Goal: Task Accomplishment & Management: Use online tool/utility

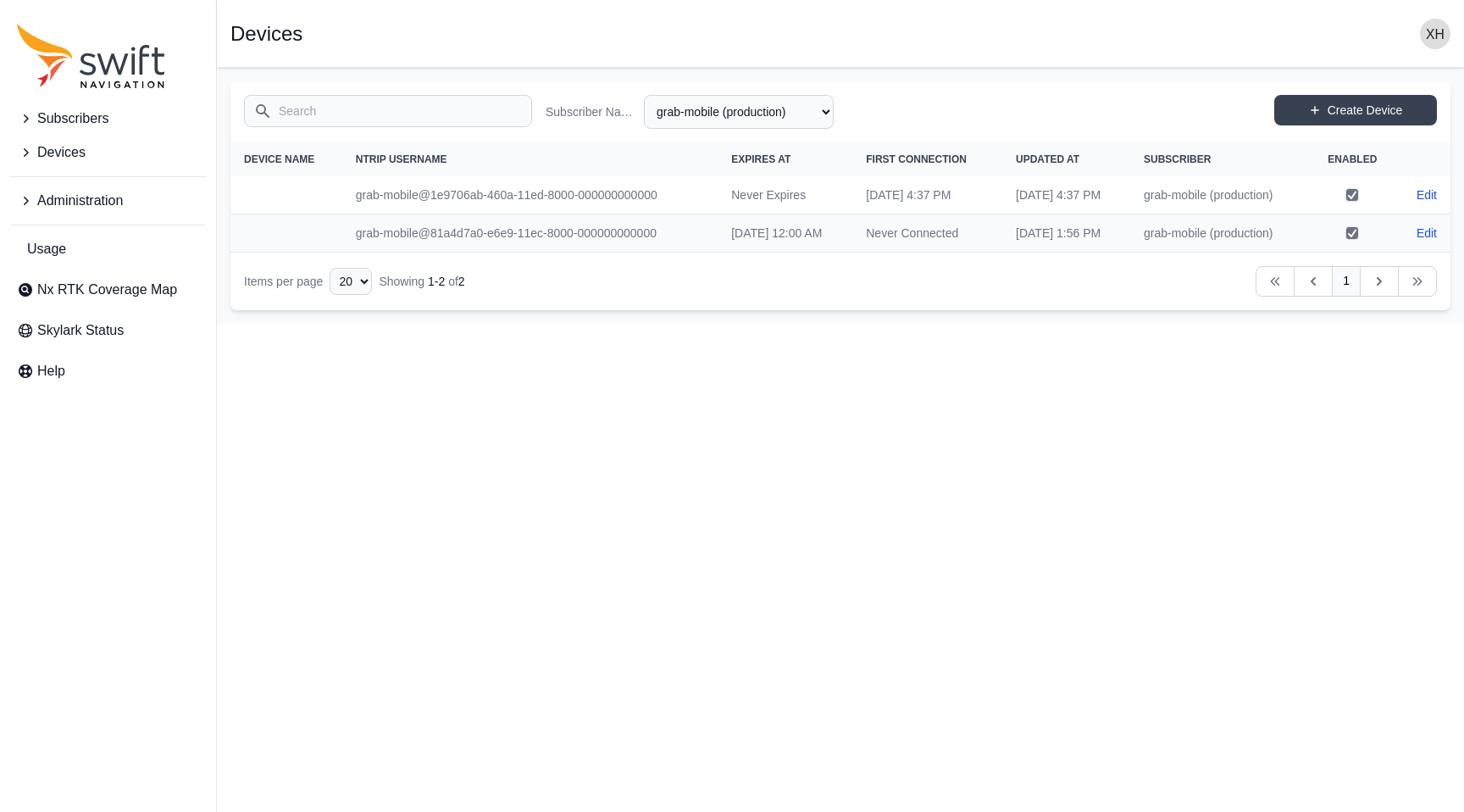
select select "fe55257b-e26b-4112-869a-e544fc77323b"
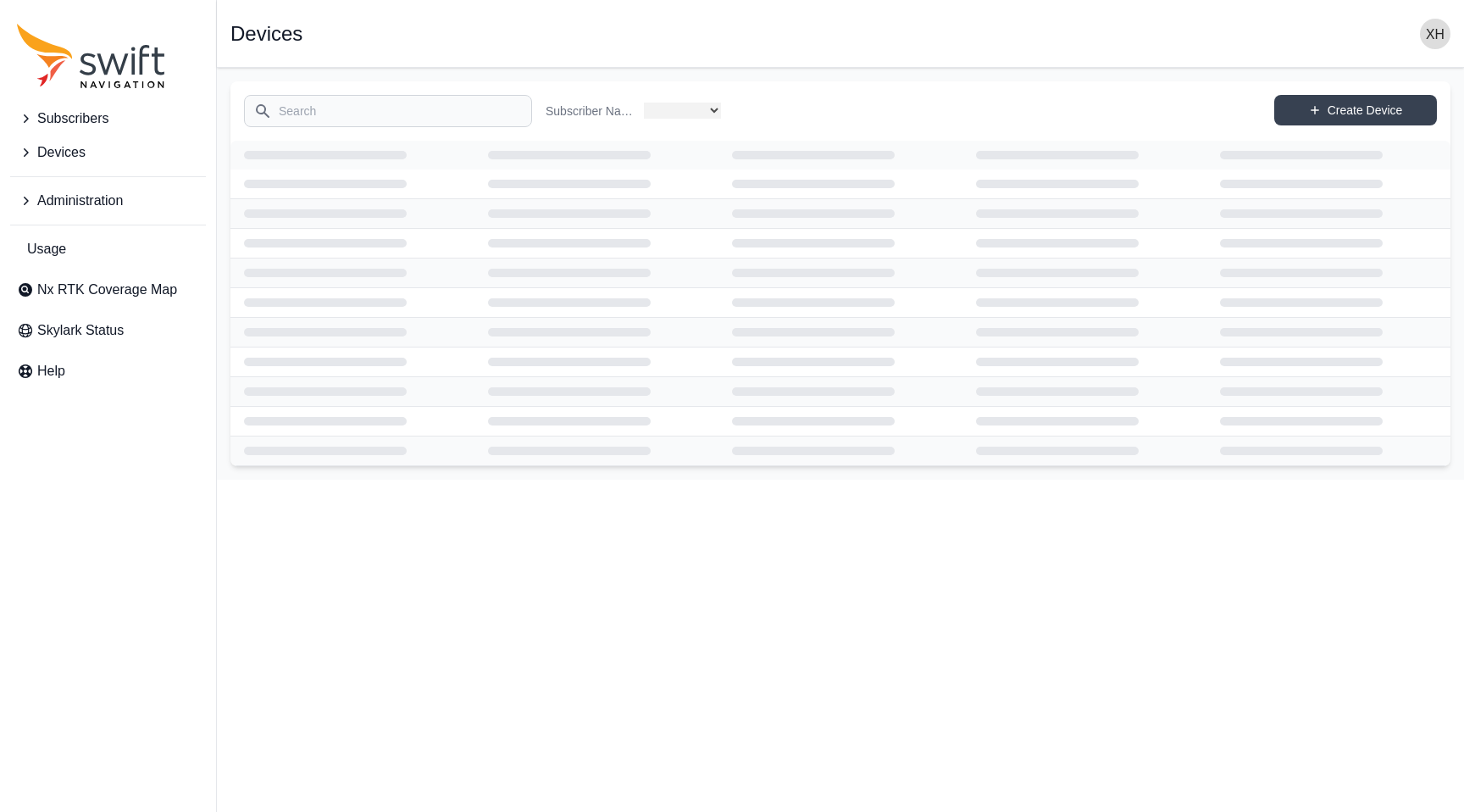
select select "fe55257b-e26b-4112-869a-e544fc77323b"
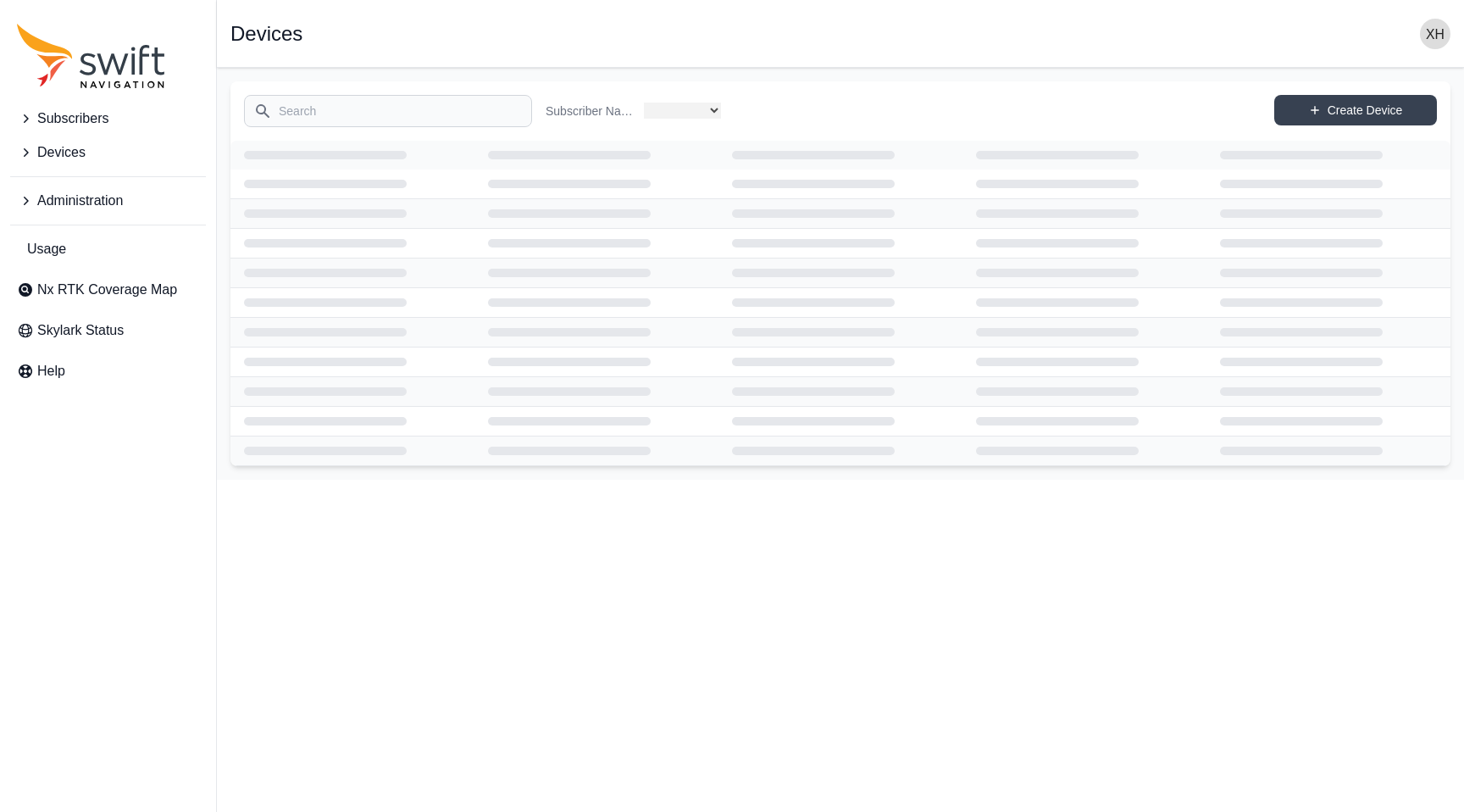
select select "fe55257b-e26b-4112-869a-e544fc77323b"
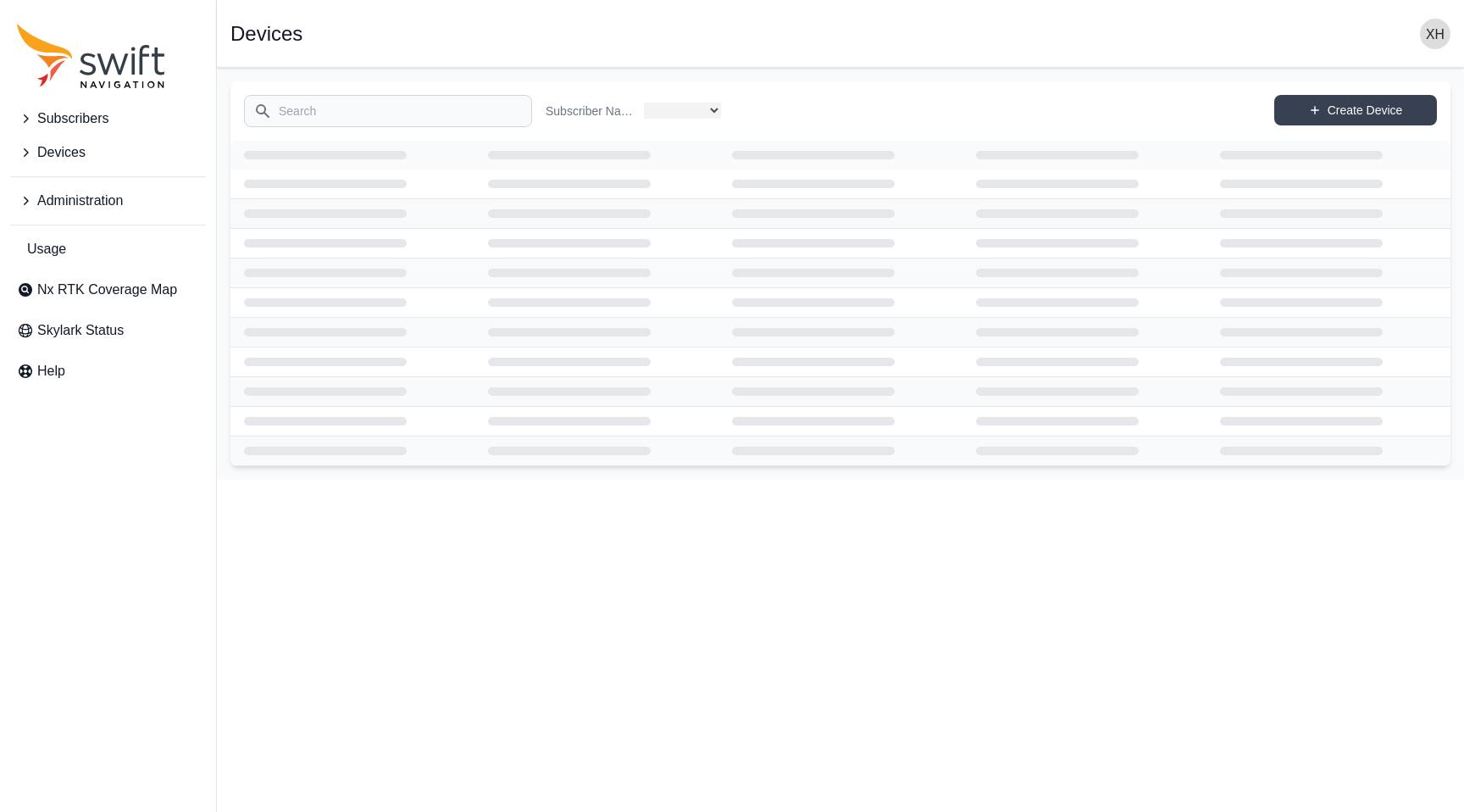
select select "fe55257b-e26b-4112-869a-e544fc77323b"
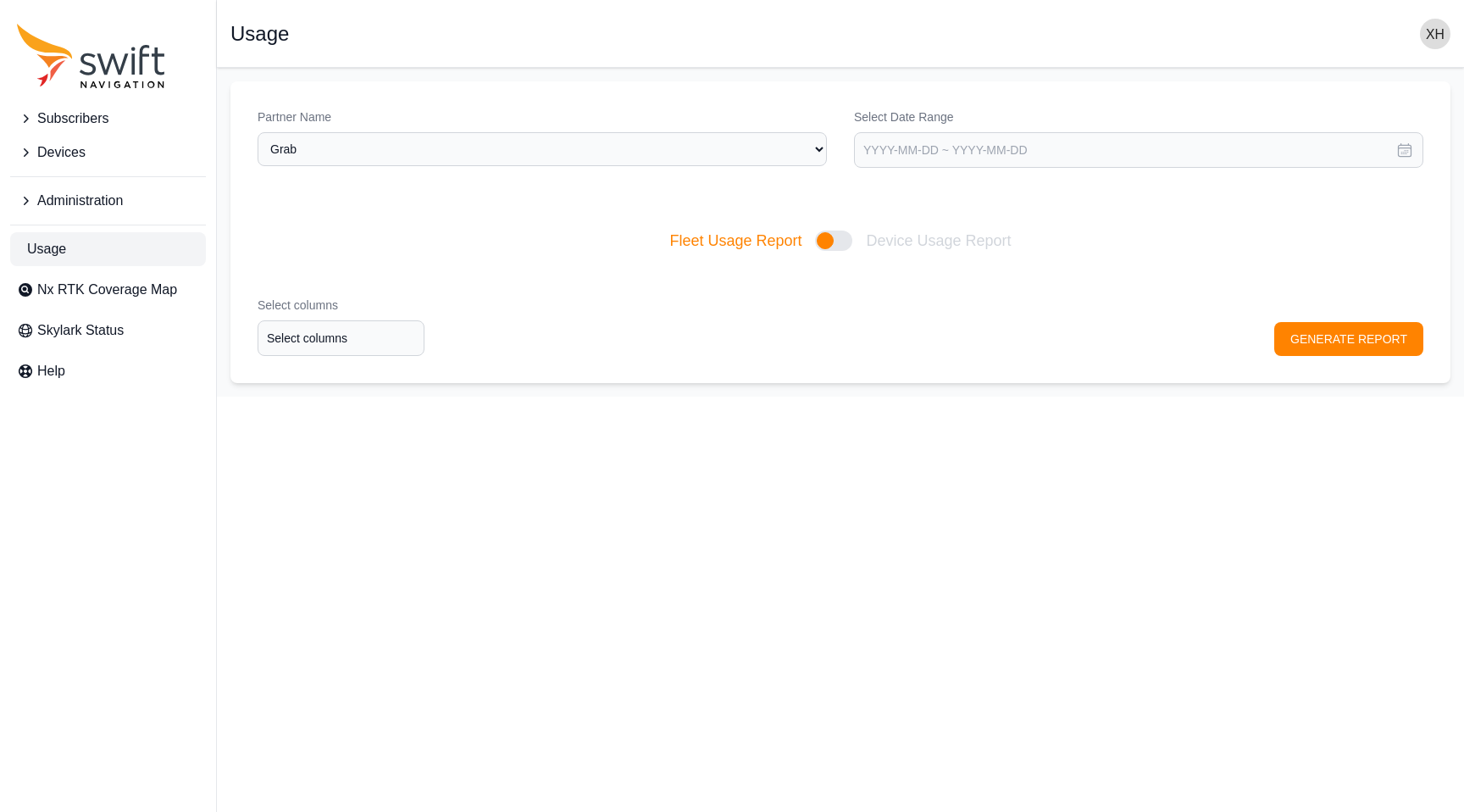
select select "3f7c8ae7-4574-44cd-b1e2-e924d7be4325"
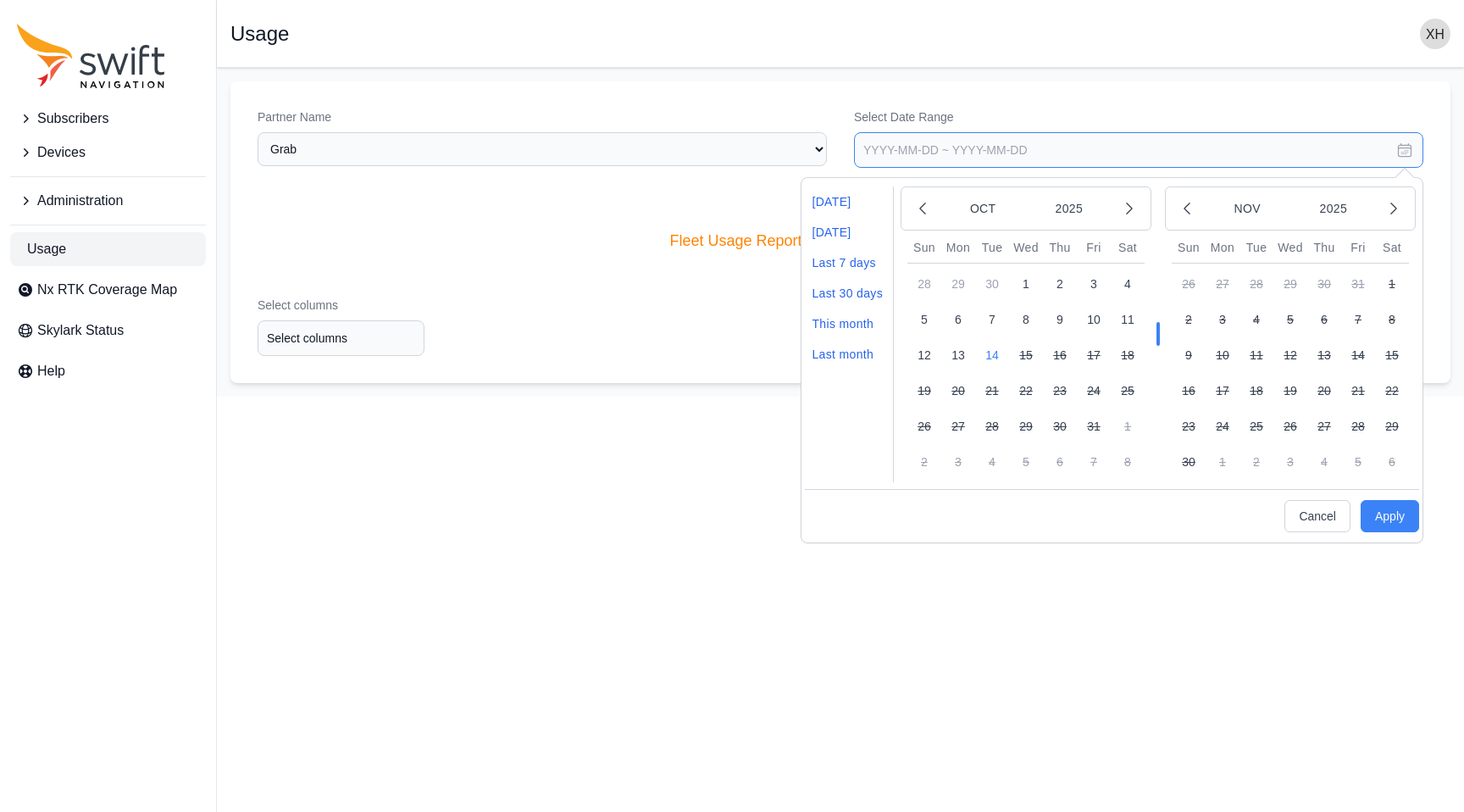
click at [944, 134] on input "text" at bounding box center [1138, 150] width 569 height 35
click at [986, 359] on button "14" at bounding box center [992, 355] width 34 height 34
click at [1401, 513] on button "Apply" at bounding box center [1390, 517] width 58 height 32
type input "2025-10-14 ~ 2025-10-14"
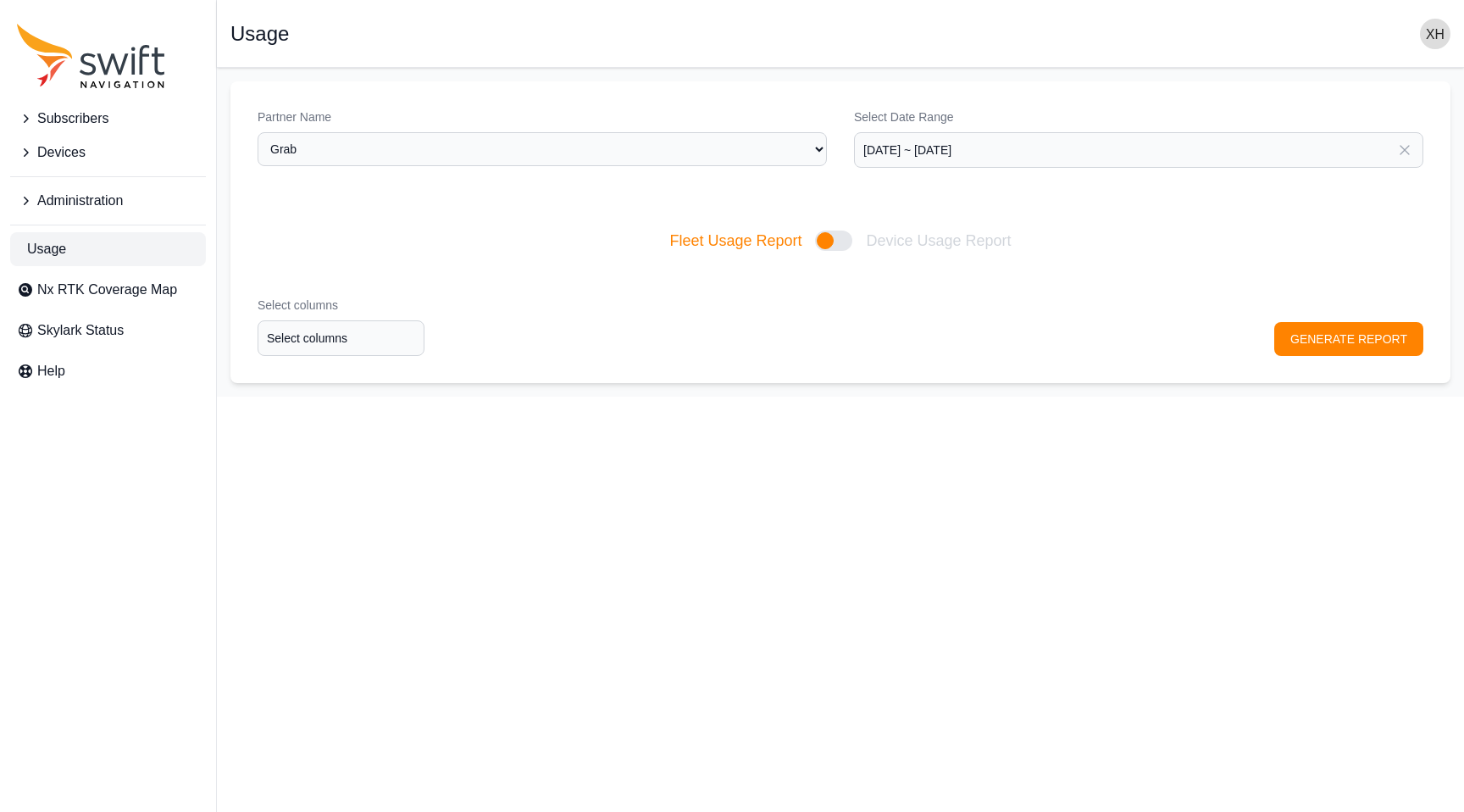
click at [832, 241] on div at bounding box center [833, 240] width 37 height 20
click at [669, 241] on input "Fleet Usage Report Device Usage Report" at bounding box center [668, 241] width 1 height 1
checkbox input "true"
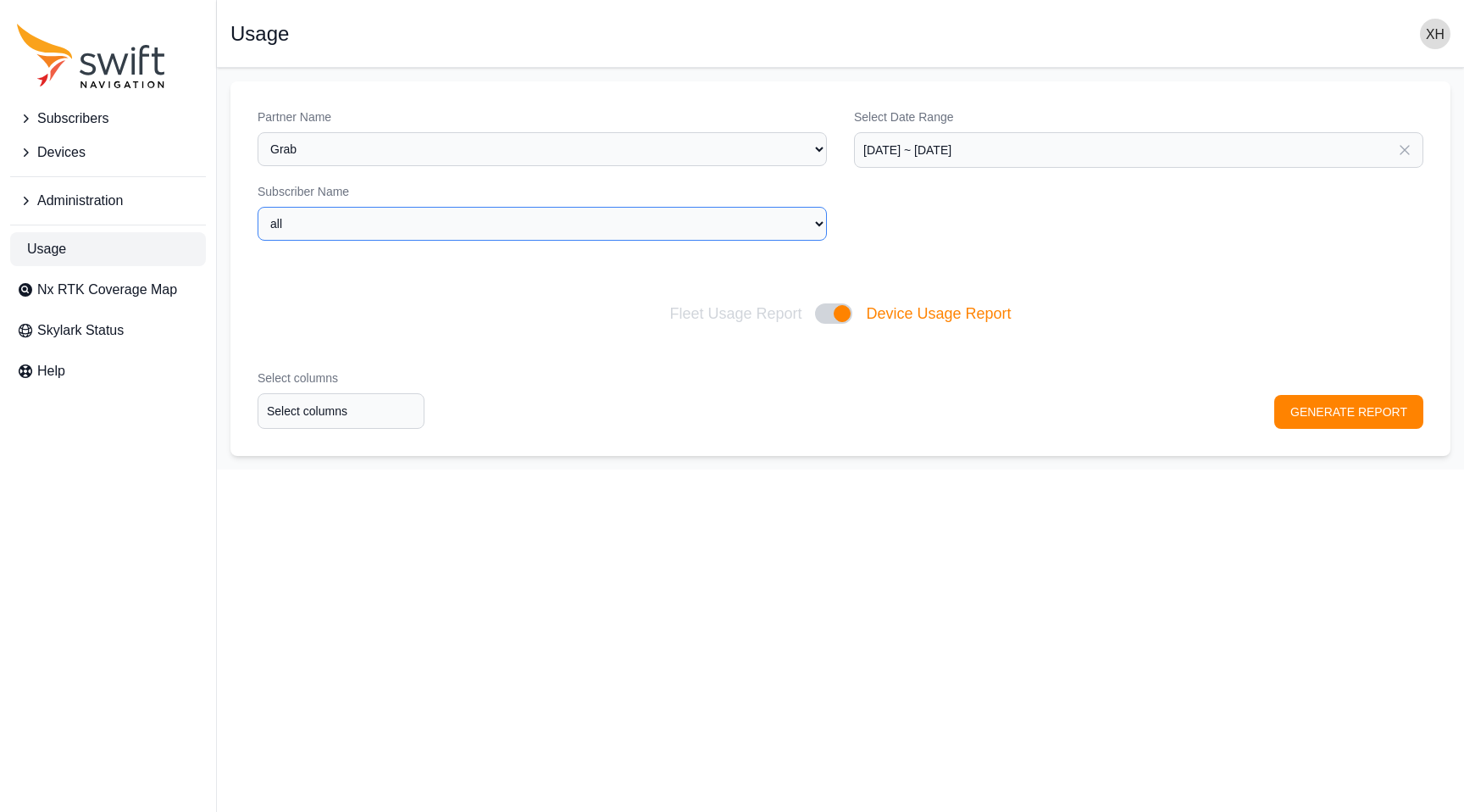
click at [373, 227] on select "all Grab-debugging grab-mobile (production) Grab-Mobile-Test Grab-NYC-Test" at bounding box center [541, 224] width 569 height 34
select select "fe55257b-e26b-4112-869a-e544fc77323b"
click at [257, 207] on select "all Grab-debugging grab-mobile (production) Grab-Mobile-Test Grab-NYC-Test" at bounding box center [541, 224] width 569 height 34
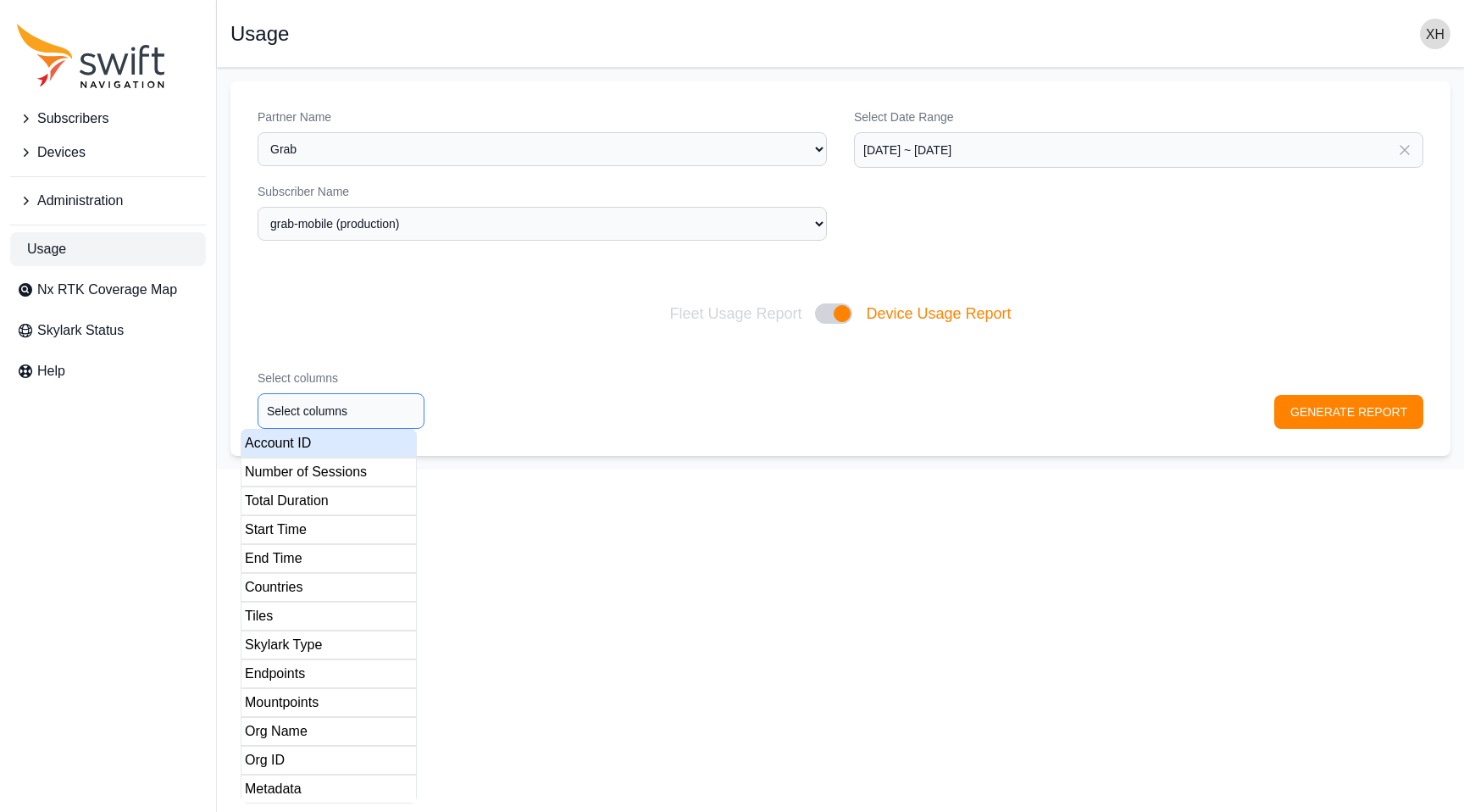
click at [362, 399] on input "Select columns" at bounding box center [340, 411] width 167 height 35
click at [332, 443] on div "Account ID" at bounding box center [329, 443] width 176 height 29
click at [332, 465] on div "Number of Sessions" at bounding box center [329, 472] width 176 height 29
click at [323, 495] on div "Total Duration" at bounding box center [329, 500] width 176 height 29
click at [323, 516] on div "Start Time" at bounding box center [329, 530] width 176 height 29
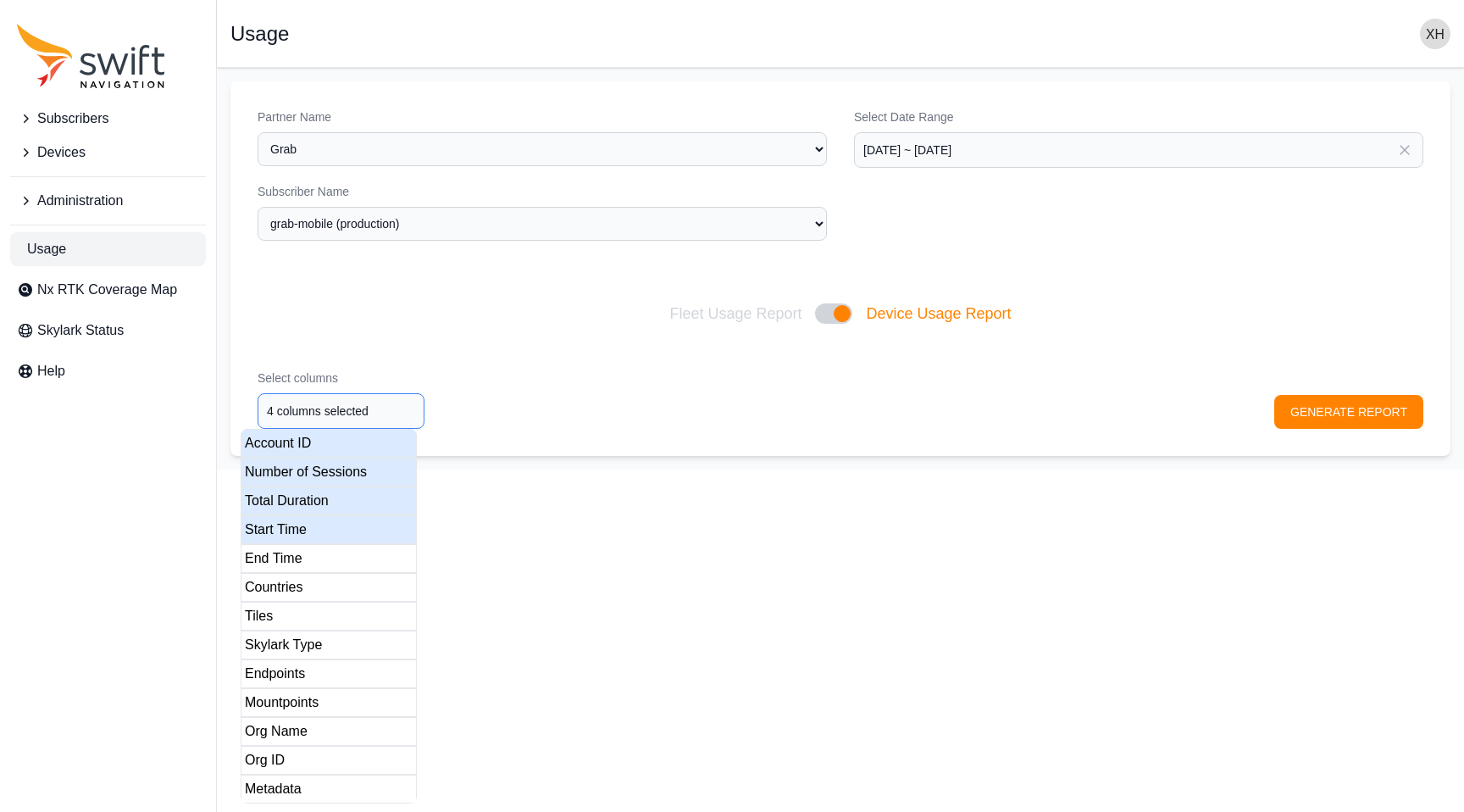
type input "5 columns selected"
click at [322, 556] on div "End Time" at bounding box center [329, 558] width 176 height 29
click at [1345, 397] on div "Select columns 5 columns selected GENERATE REPORT" at bounding box center [841, 398] width 1220 height 113
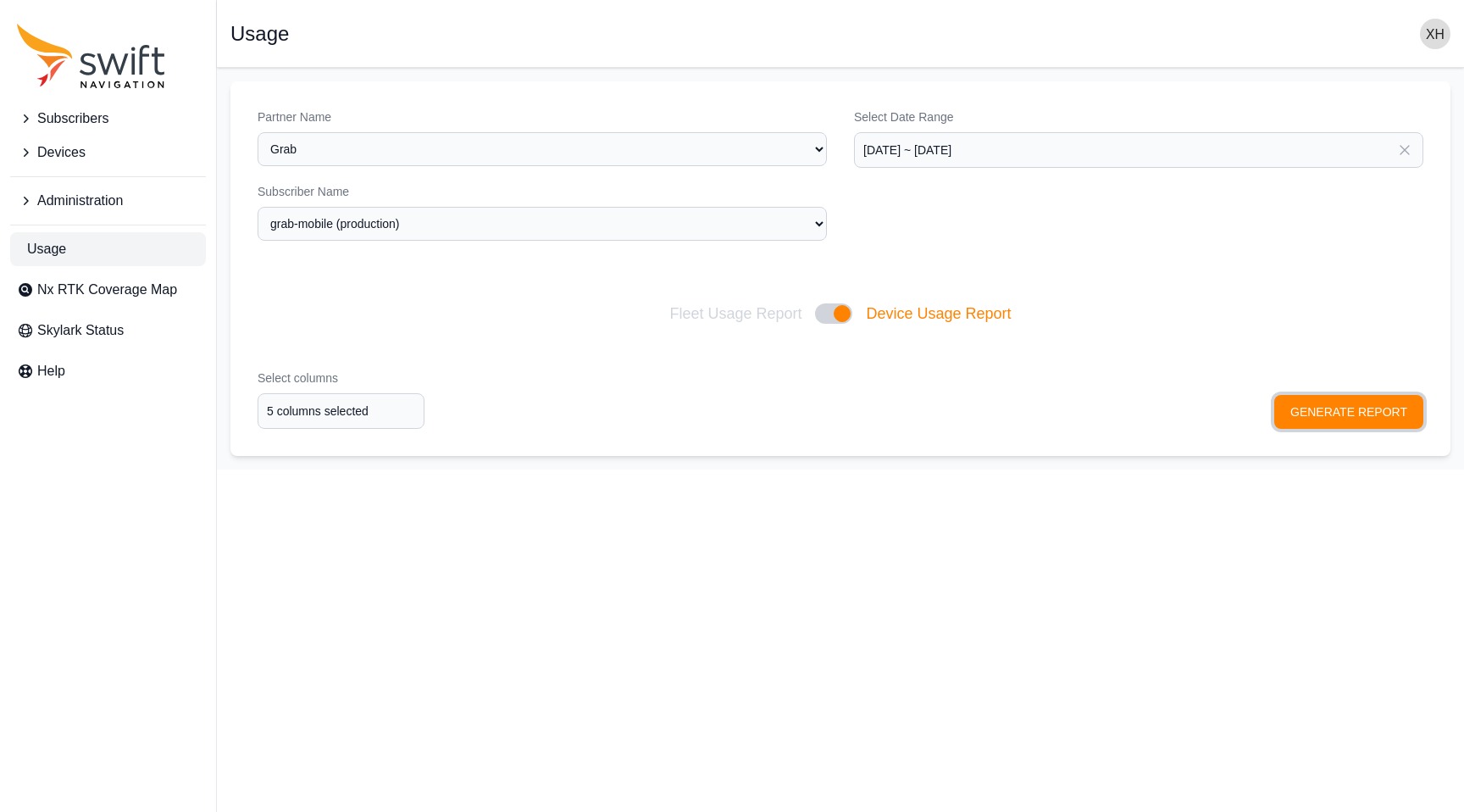
click at [1345, 403] on button "GENERATE REPORT" at bounding box center [1349, 412] width 149 height 34
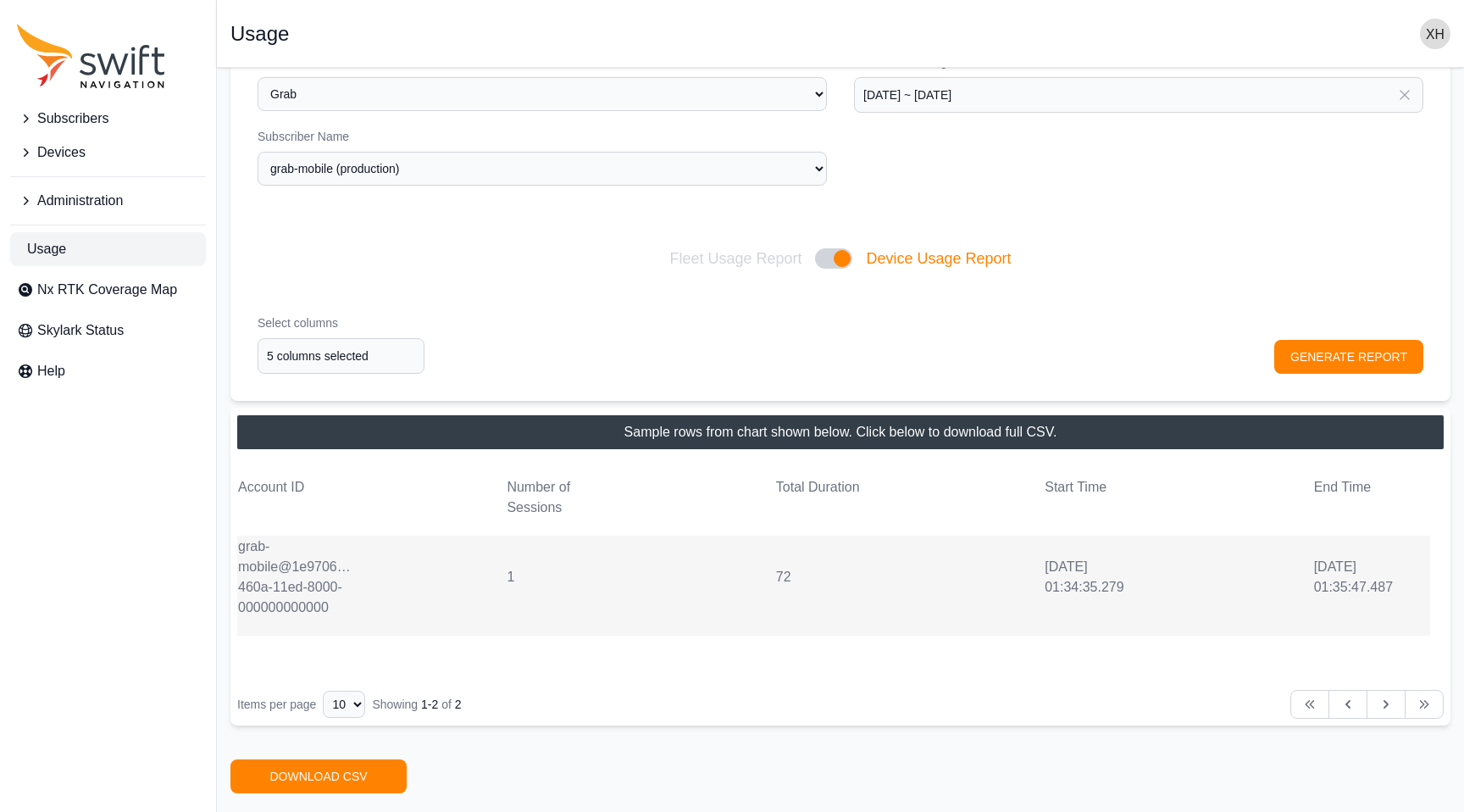
scroll to position [77, 0]
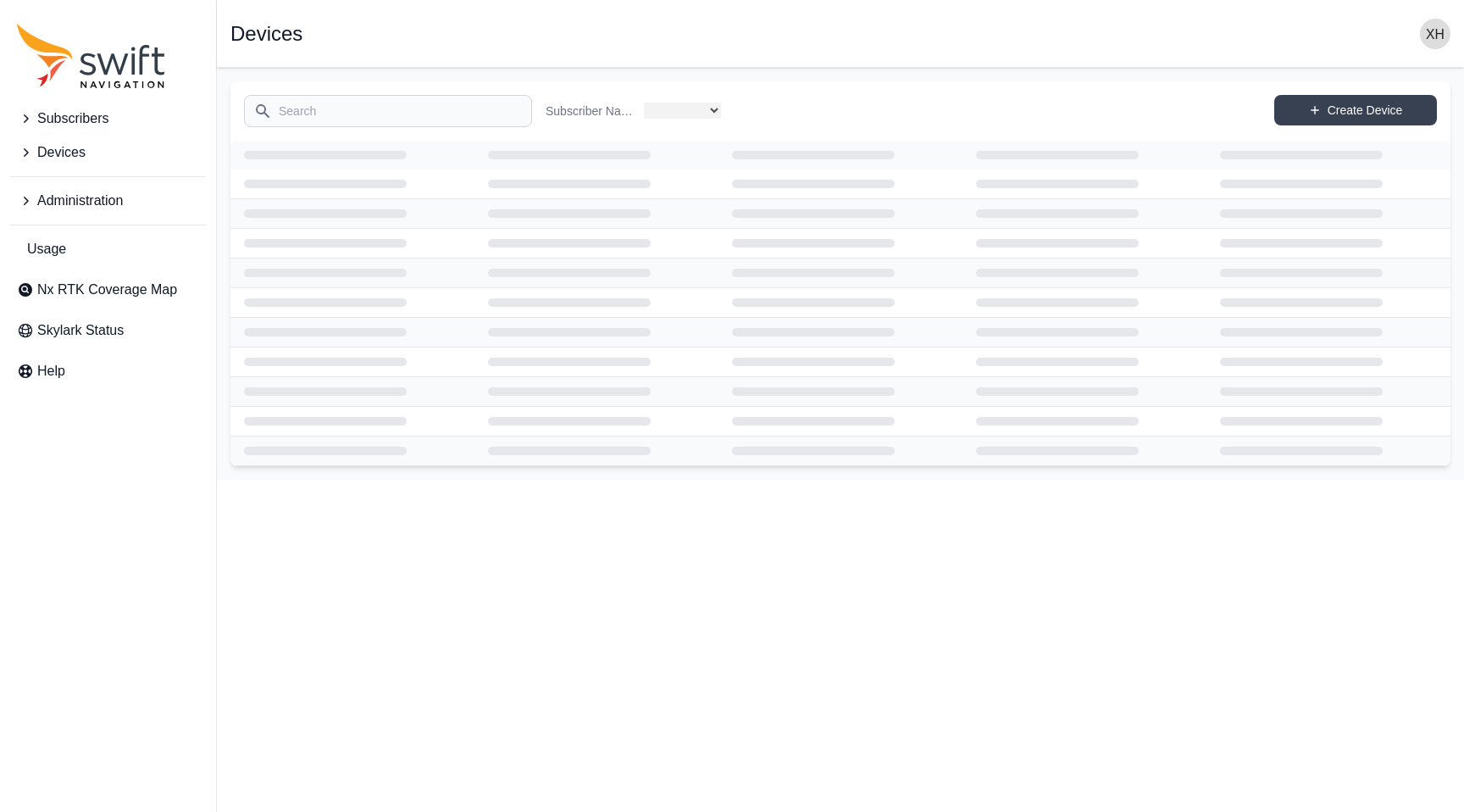
select select "fe55257b-e26b-4112-869a-e544fc77323b"
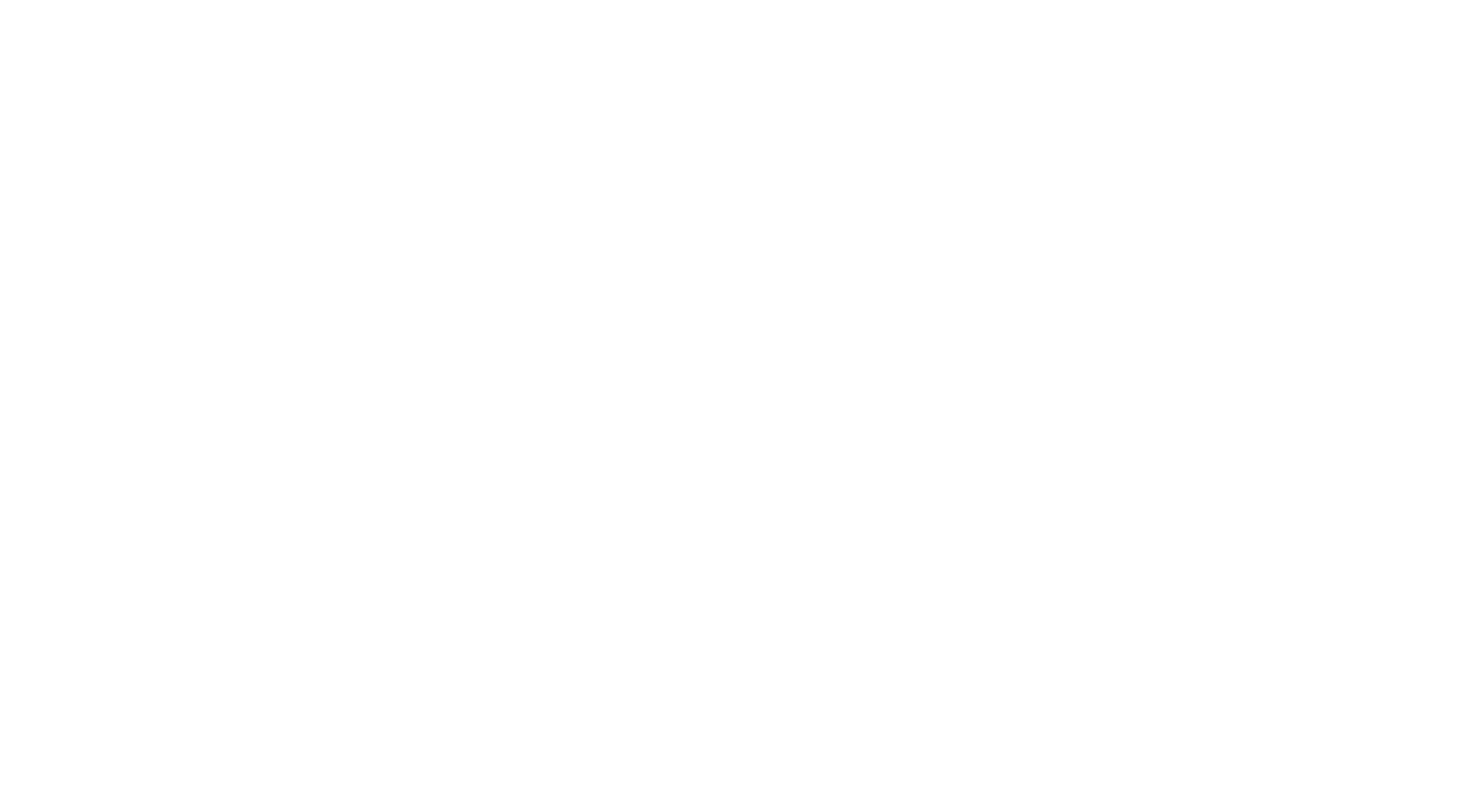
select select "fe55257b-e26b-4112-869a-e544fc77323b"
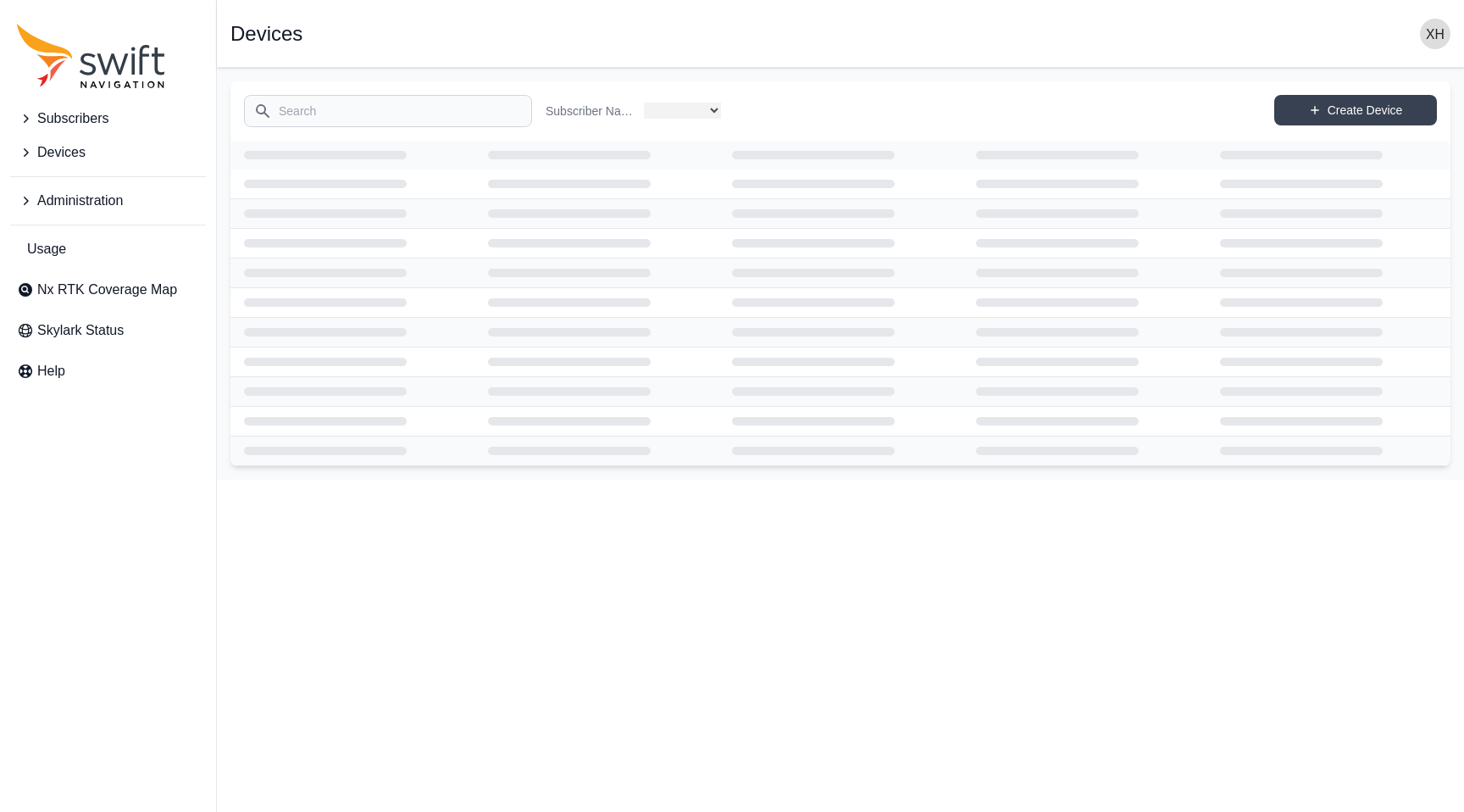
select select "fe55257b-e26b-4112-869a-e544fc77323b"
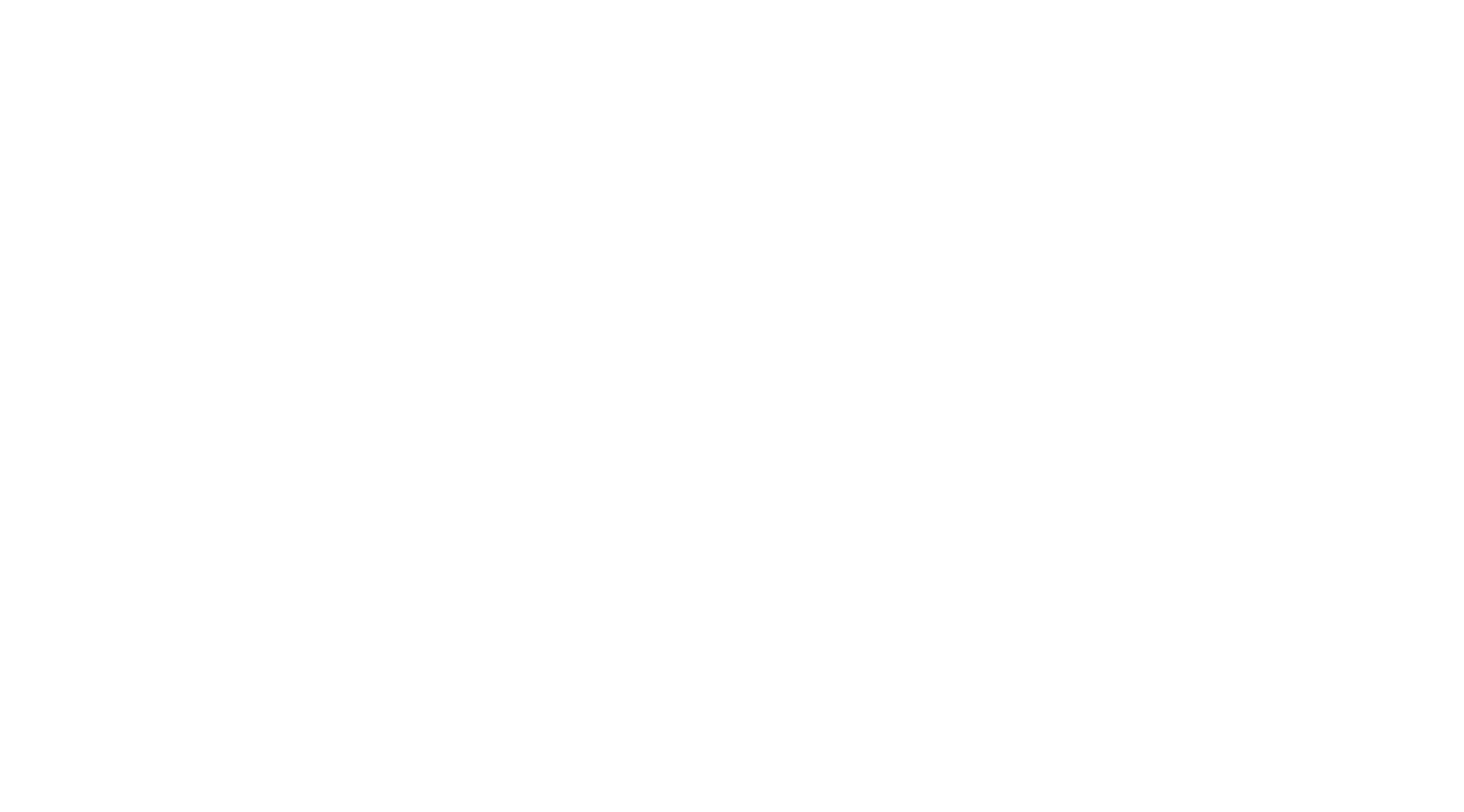
select select "fe55257b-e26b-4112-869a-e544fc77323b"
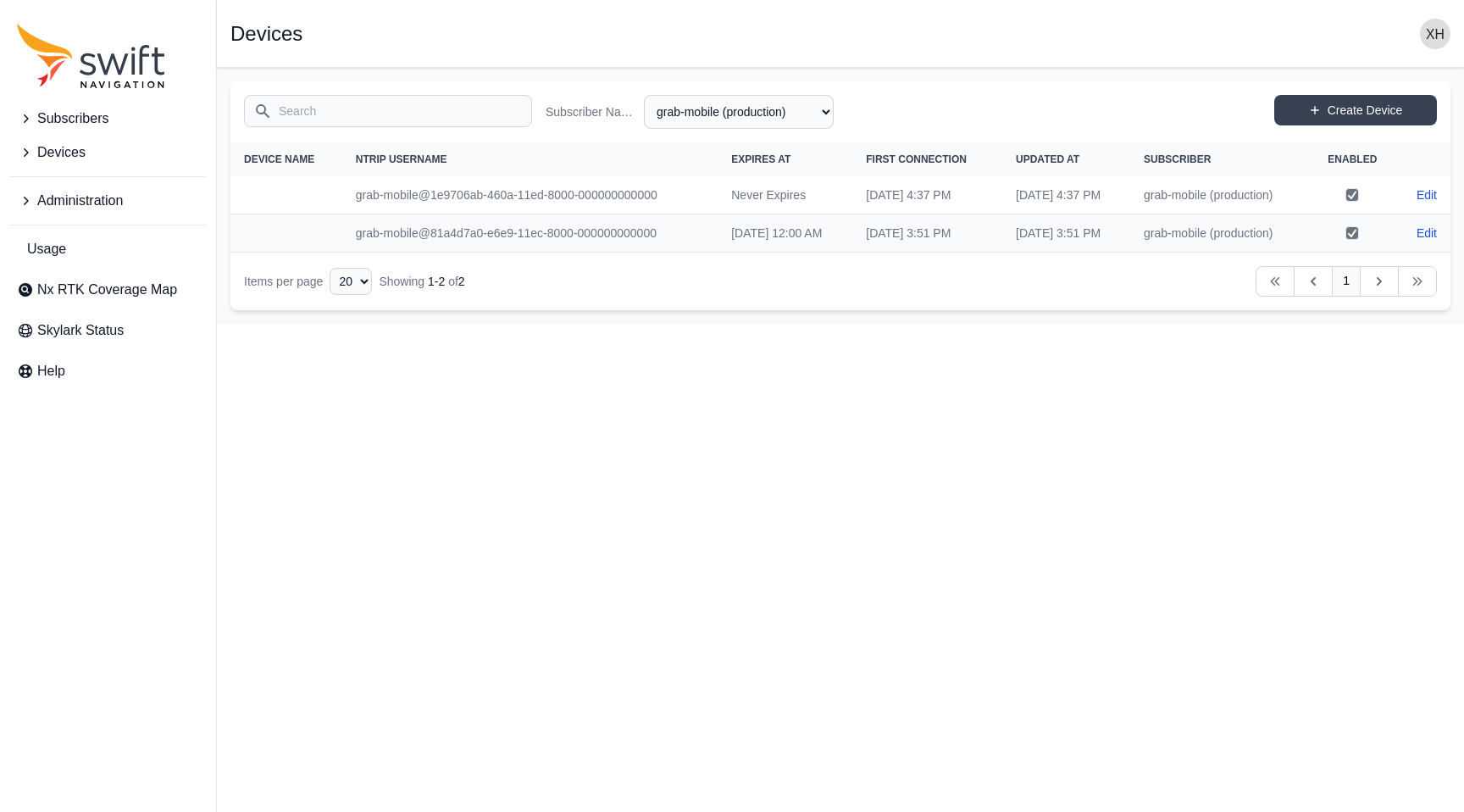
click at [940, 324] on html "Subscribers Devices Administration Usage Nx RTK Coverage Map Skylark Status Hel…" at bounding box center [732, 162] width 1464 height 324
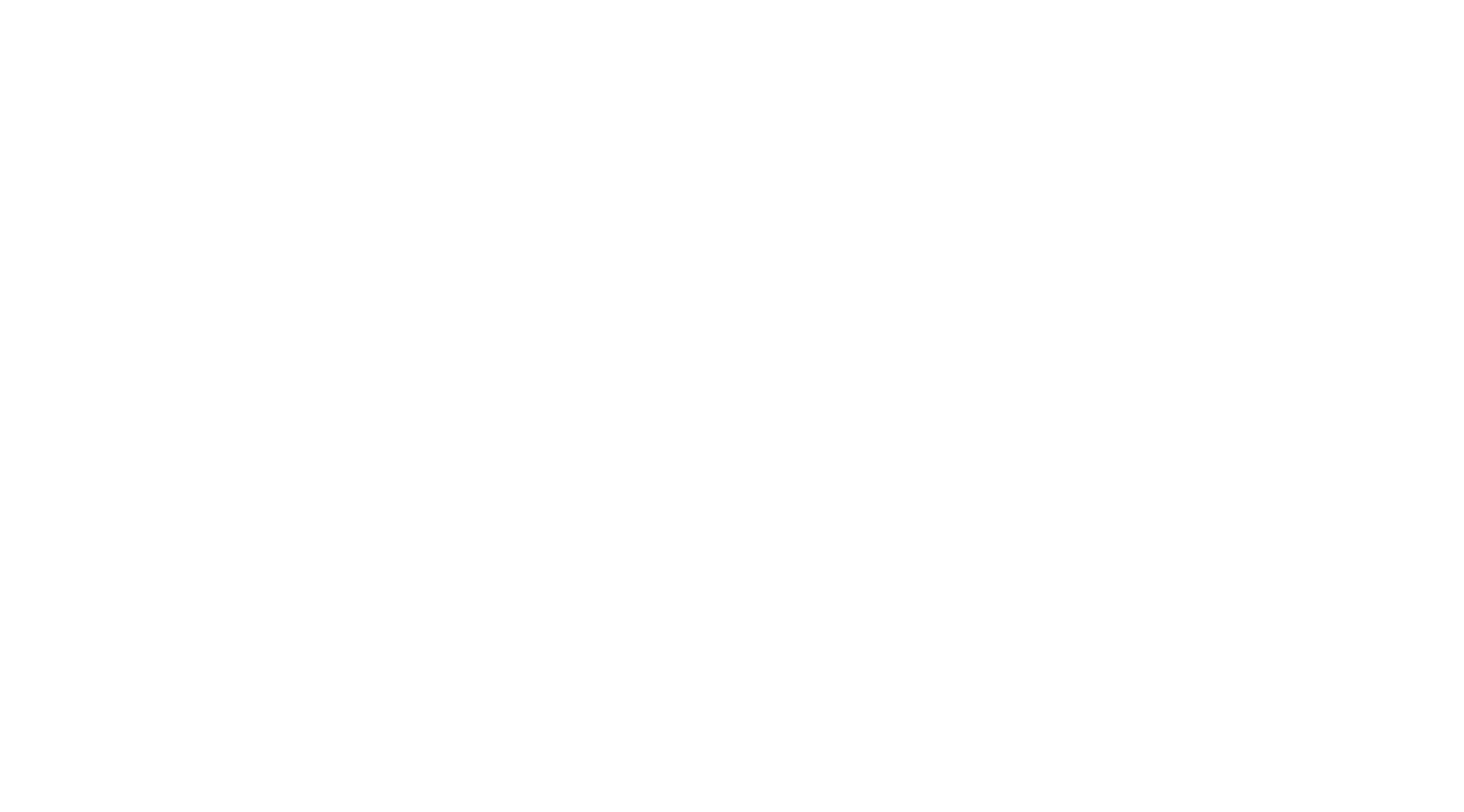
select select "fe55257b-e26b-4112-869a-e544fc77323b"
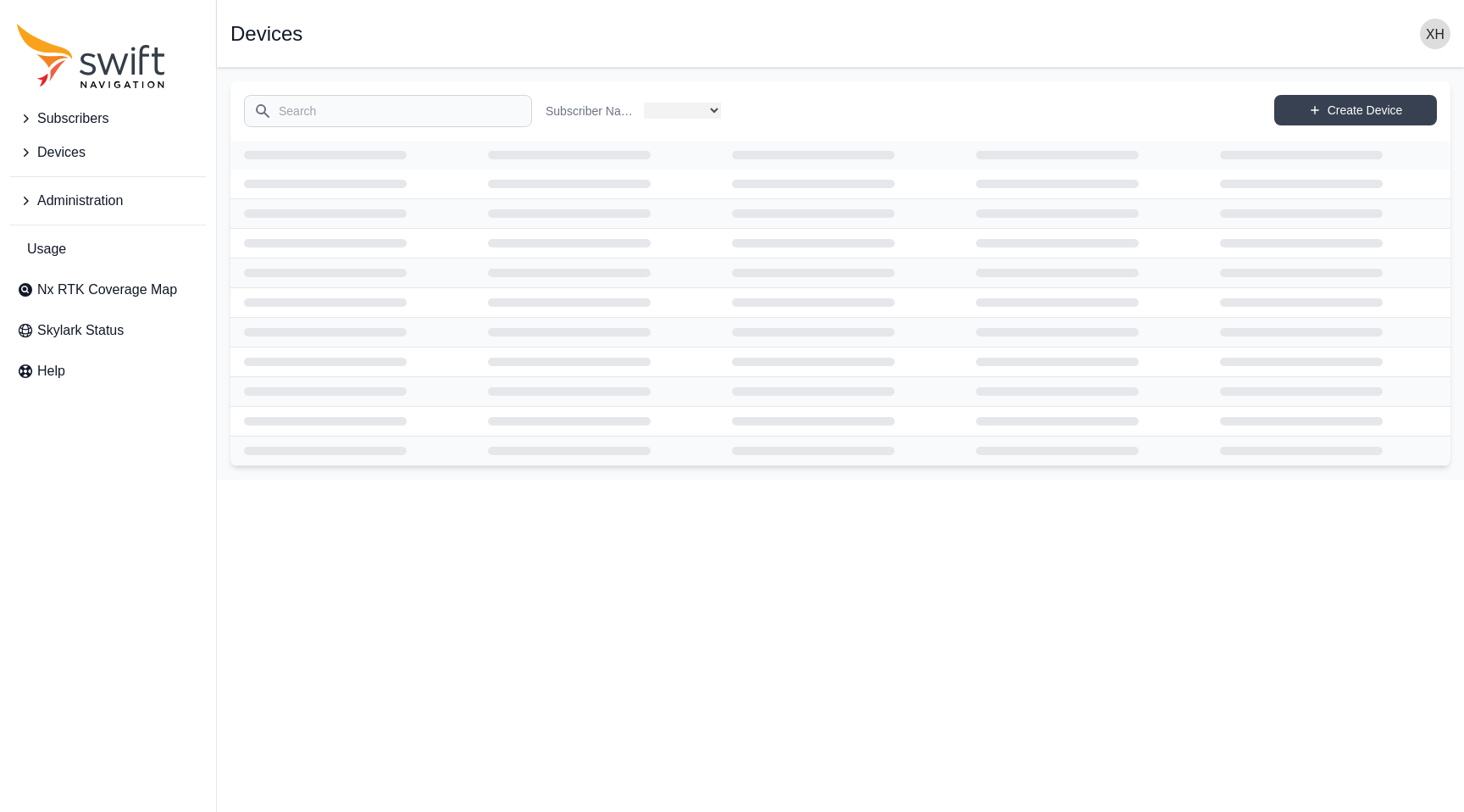
select select "fe55257b-e26b-4112-869a-e544fc77323b"
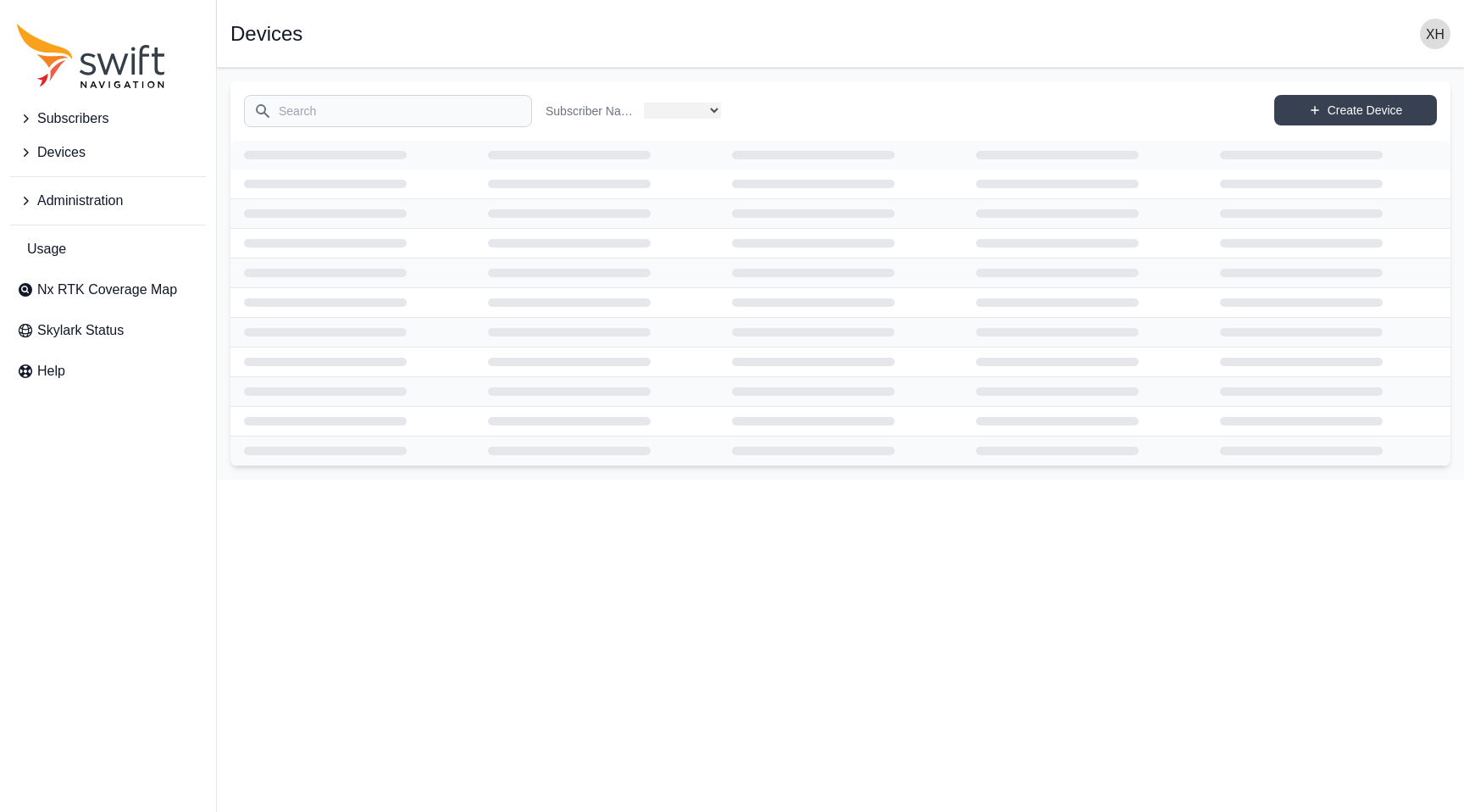
select select "fe55257b-e26b-4112-869a-e544fc77323b"
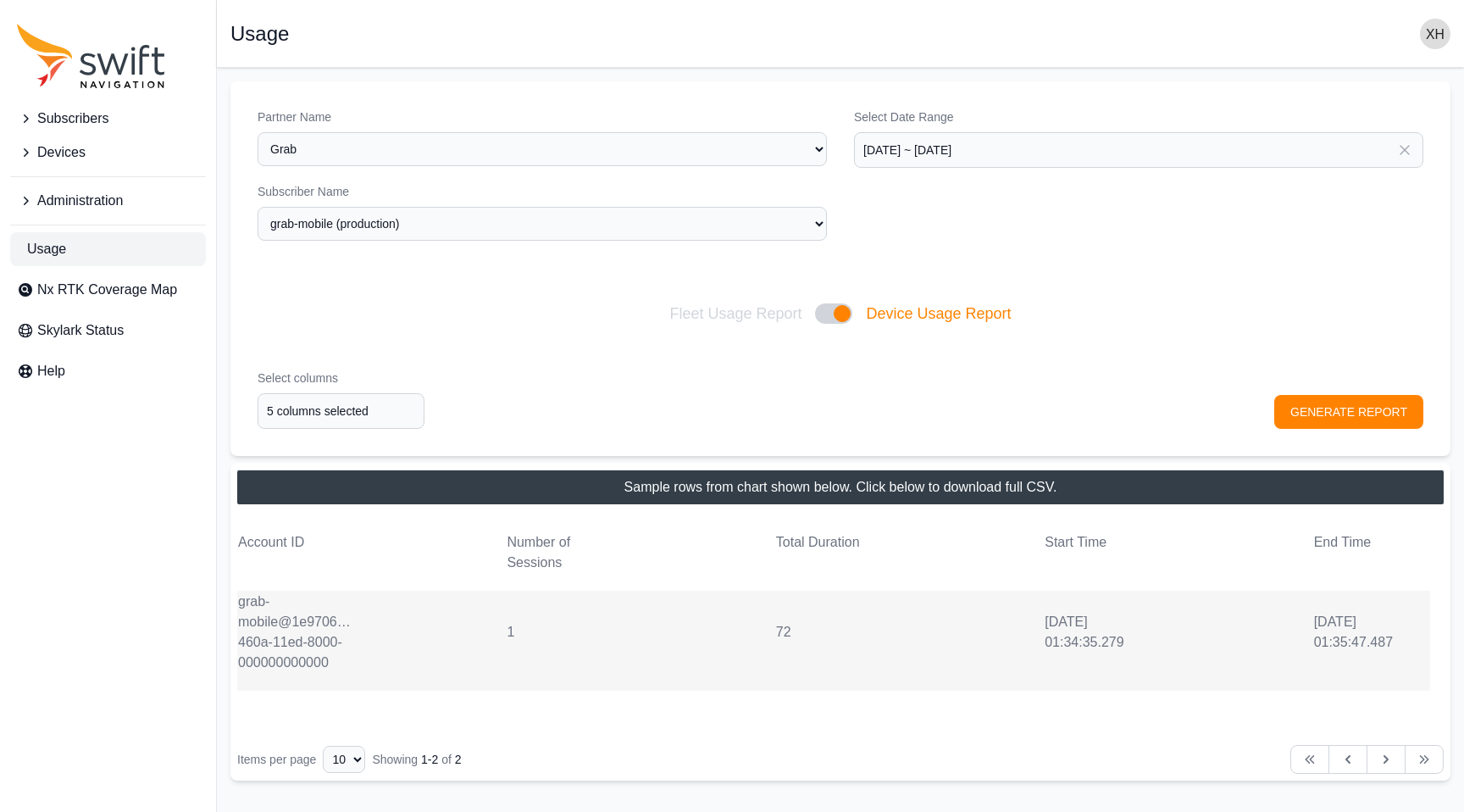
select select "3f7c8ae7-4574-44cd-b1e2-e924d7be4325"
select select "fe55257b-e26b-4112-869a-e544fc77323b"
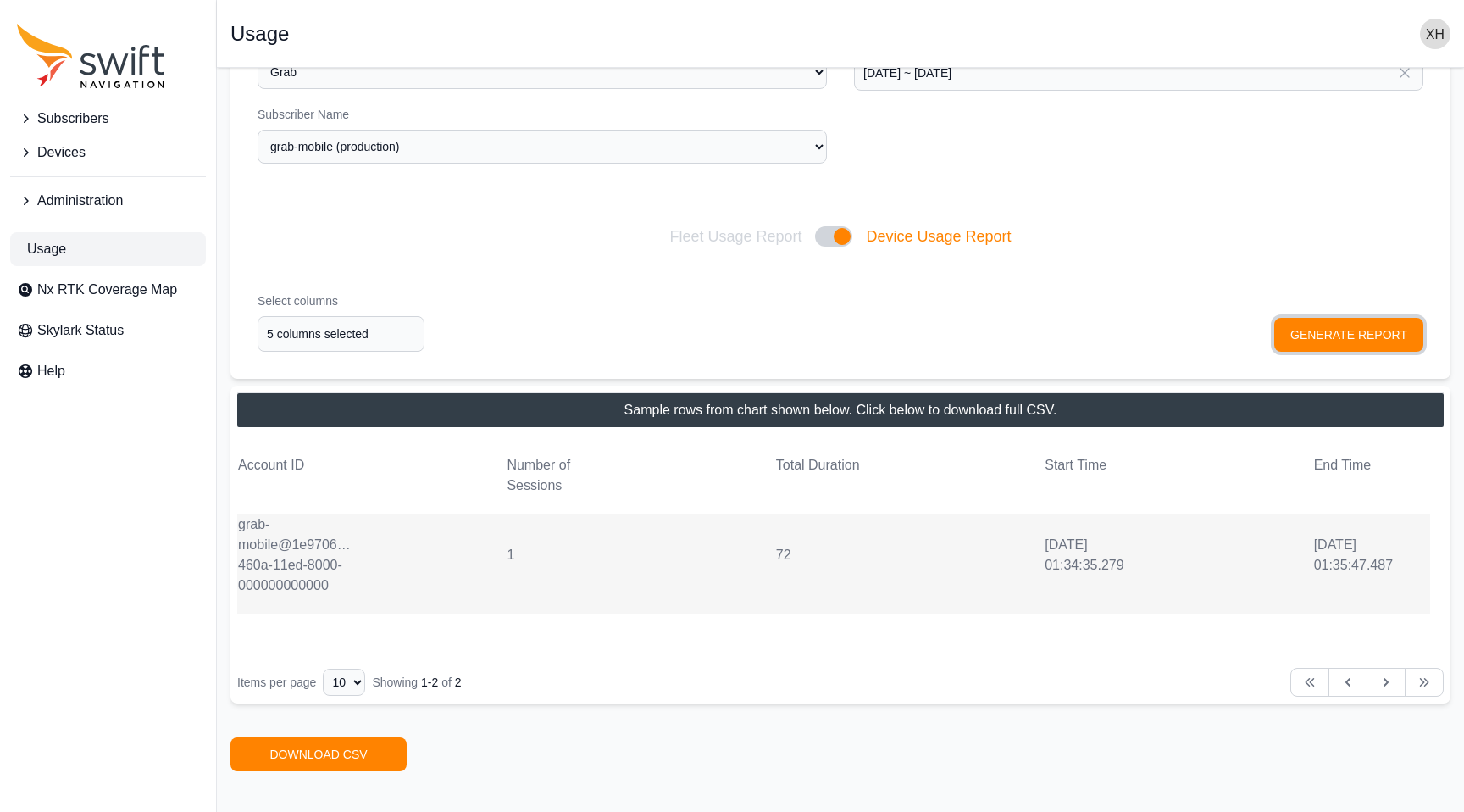
click at [1301, 339] on button "GENERATE REPORT" at bounding box center [1349, 335] width 149 height 34
click at [1322, 333] on button "GENERATE REPORT" at bounding box center [1349, 335] width 149 height 34
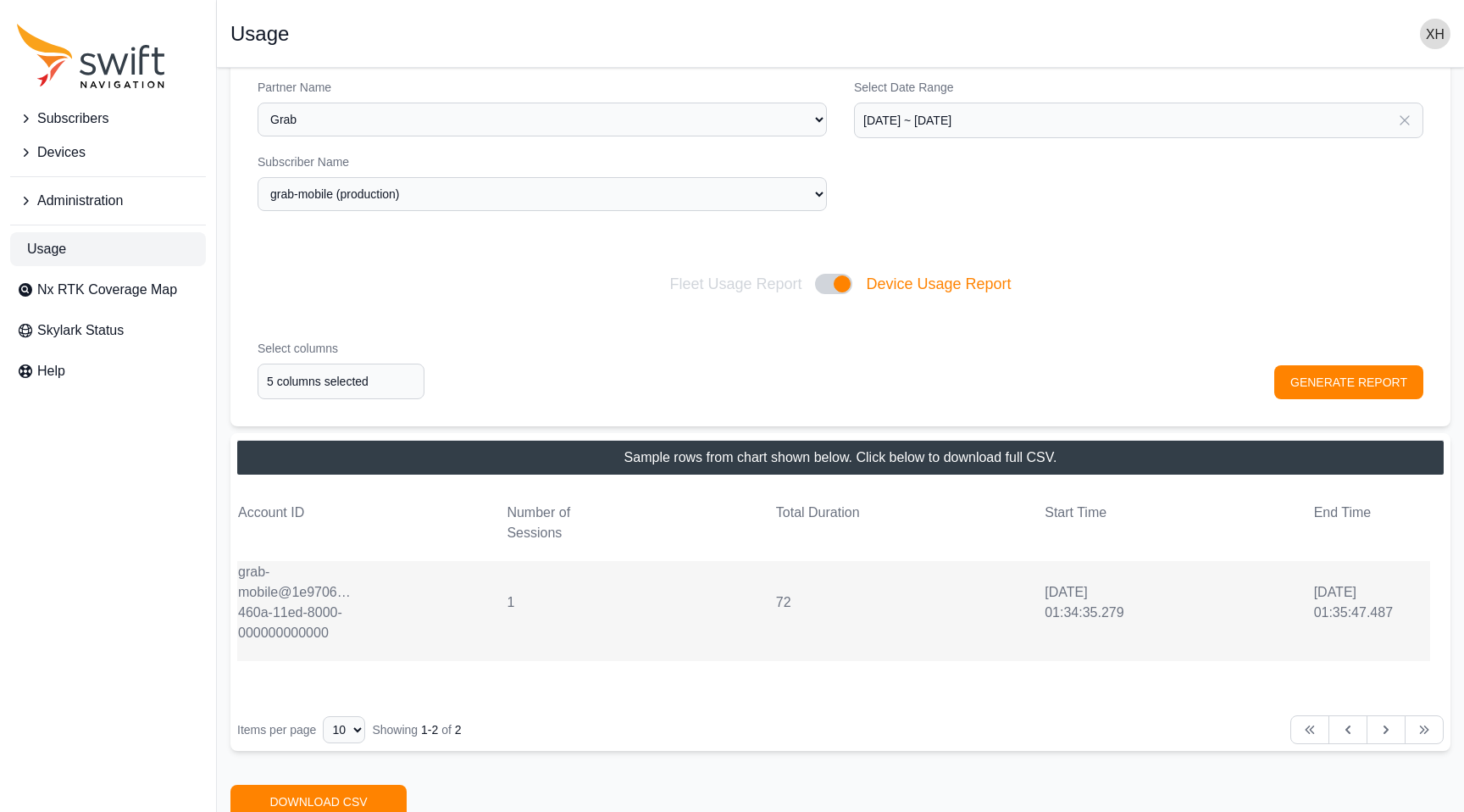
scroll to position [0, 0]
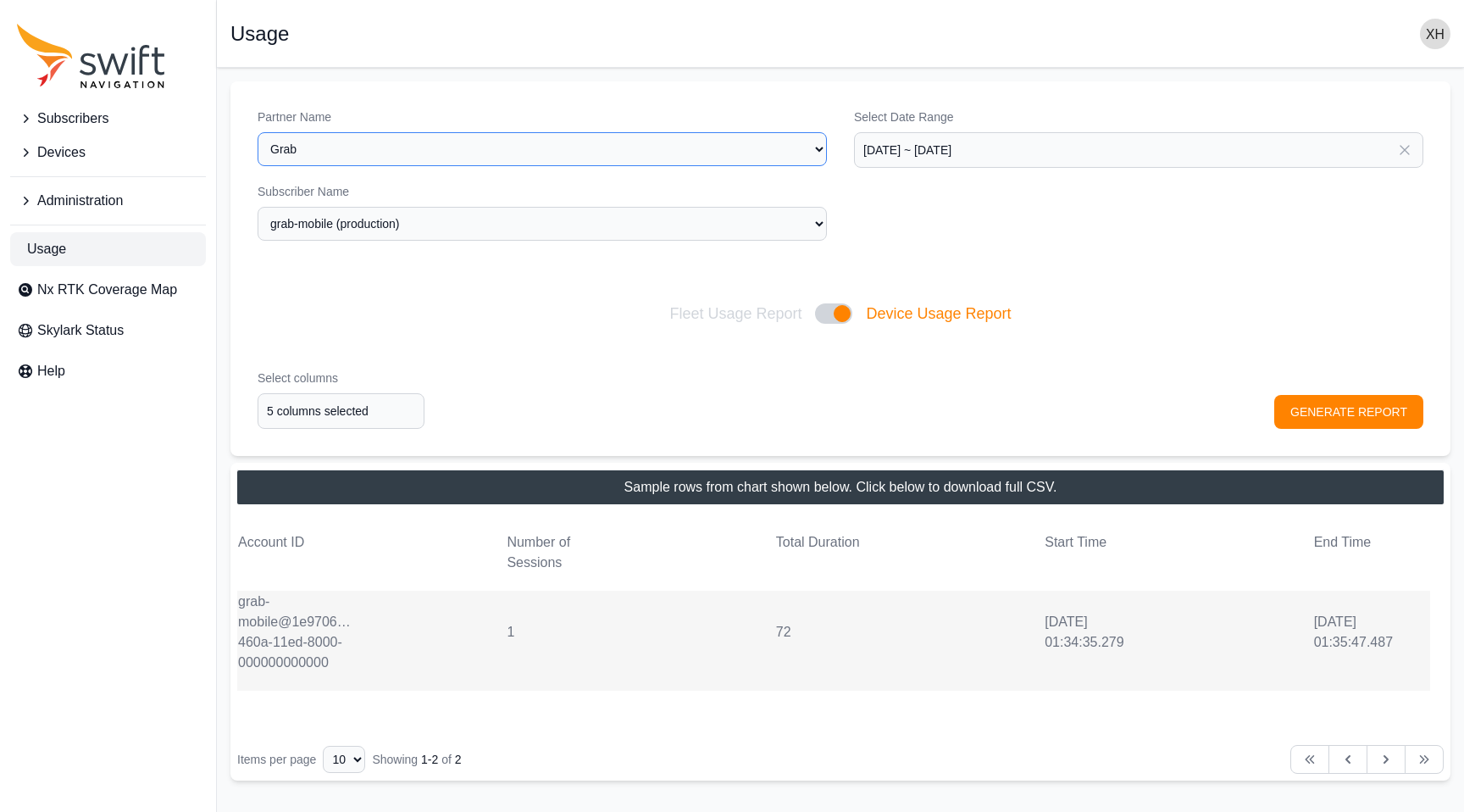
click at [726, 154] on select "Select a Partner Grab" at bounding box center [541, 150] width 569 height 34
click at [786, 216] on select "all Grab-debugging grab-mobile (production) Grab-Mobile-Test Grab-NYC-Test" at bounding box center [541, 224] width 569 height 34
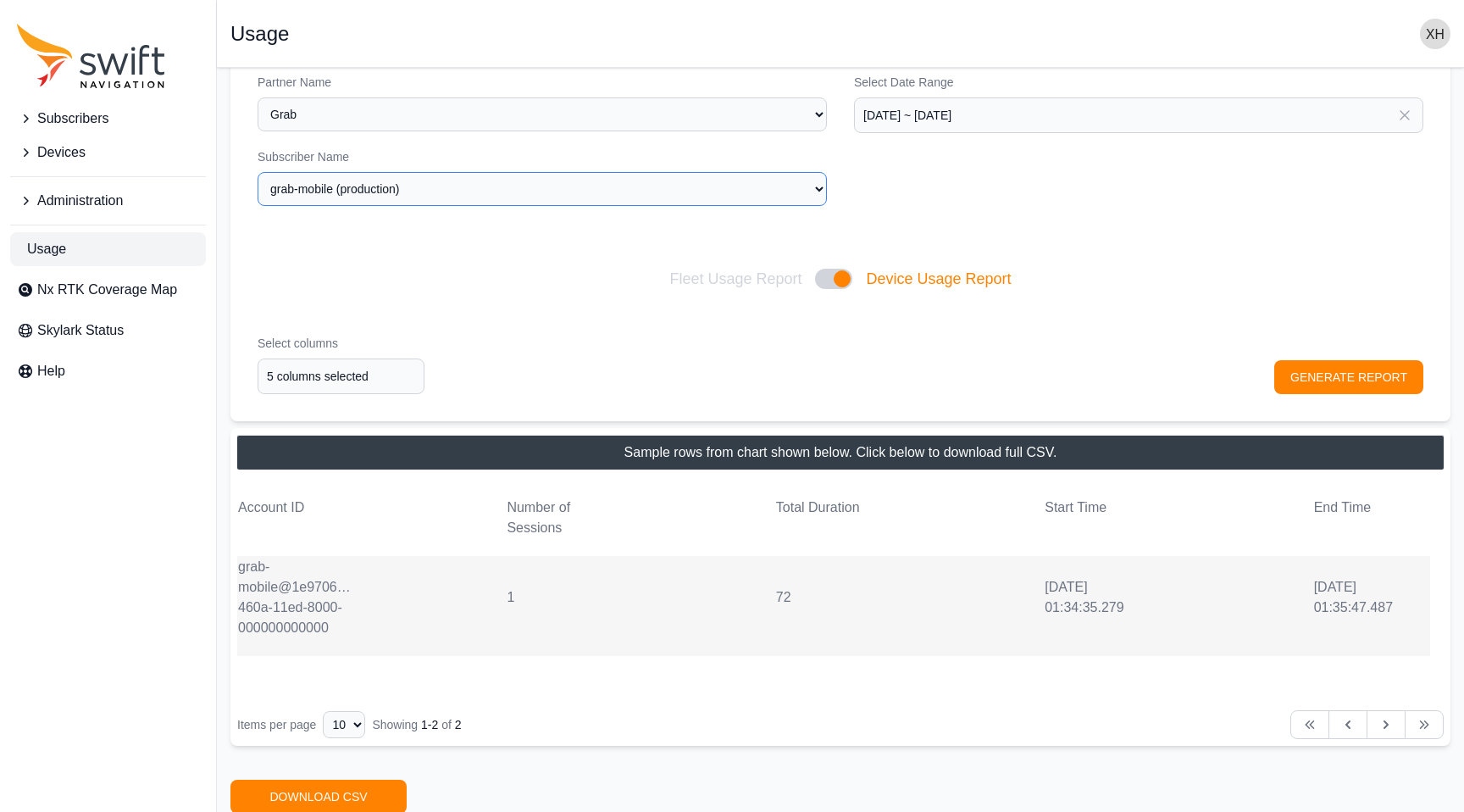
scroll to position [77, 0]
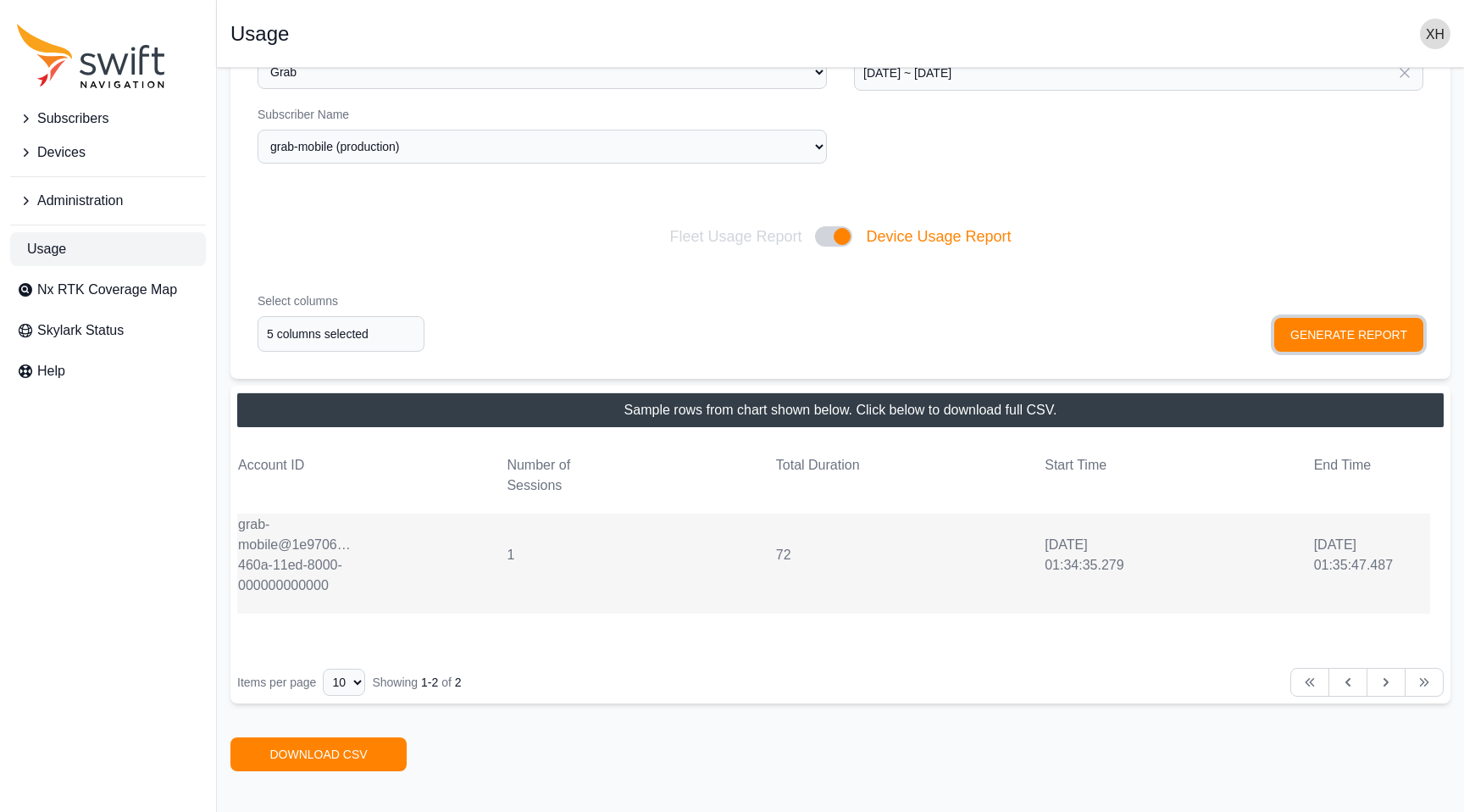
click at [1416, 339] on button "GENERATE REPORT" at bounding box center [1349, 335] width 149 height 34
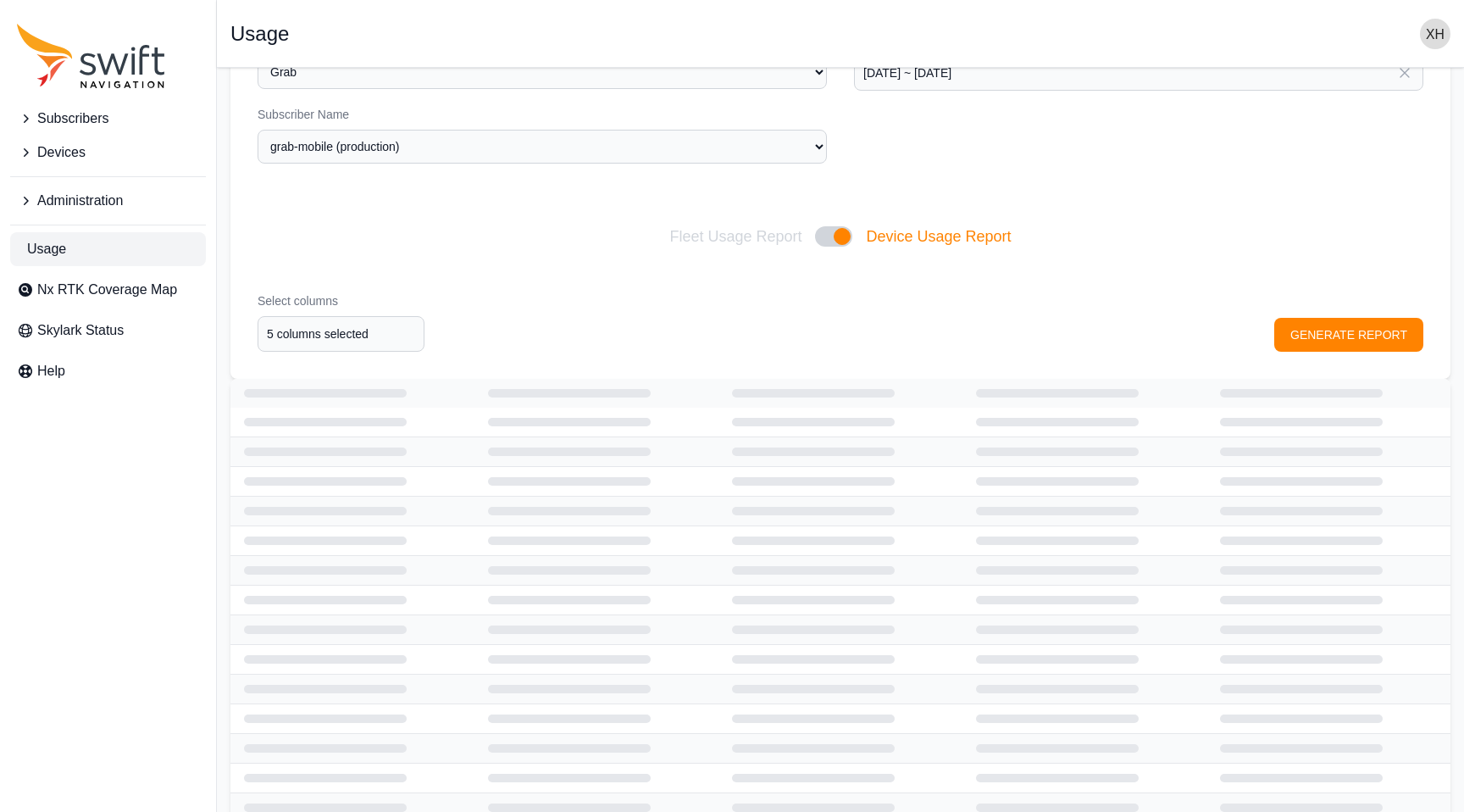
scroll to position [0, 0]
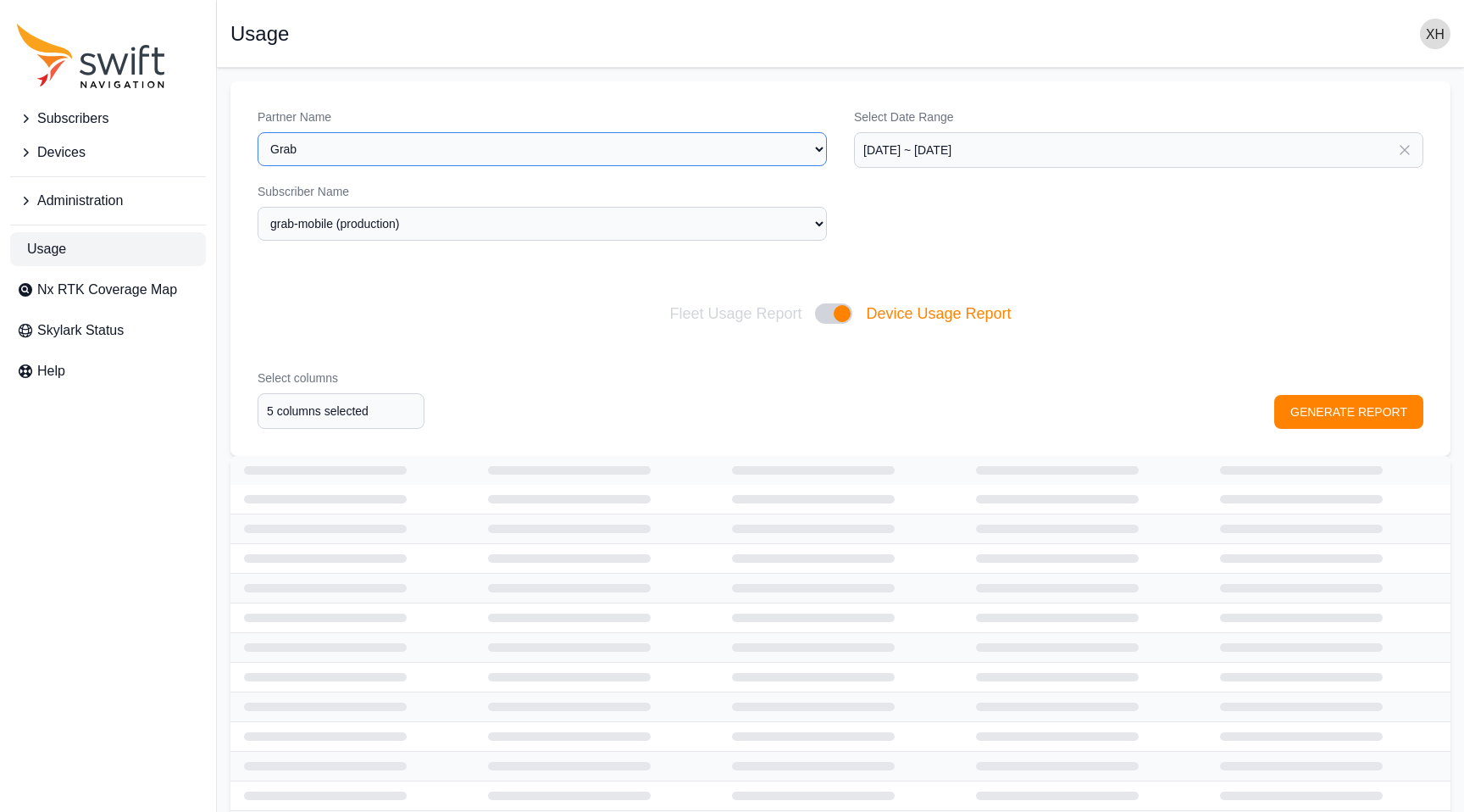
click at [438, 155] on select "Select a Partner Grab" at bounding box center [541, 150] width 569 height 34
click at [22, 116] on icon "Sidenav" at bounding box center [26, 119] width 17 height 17
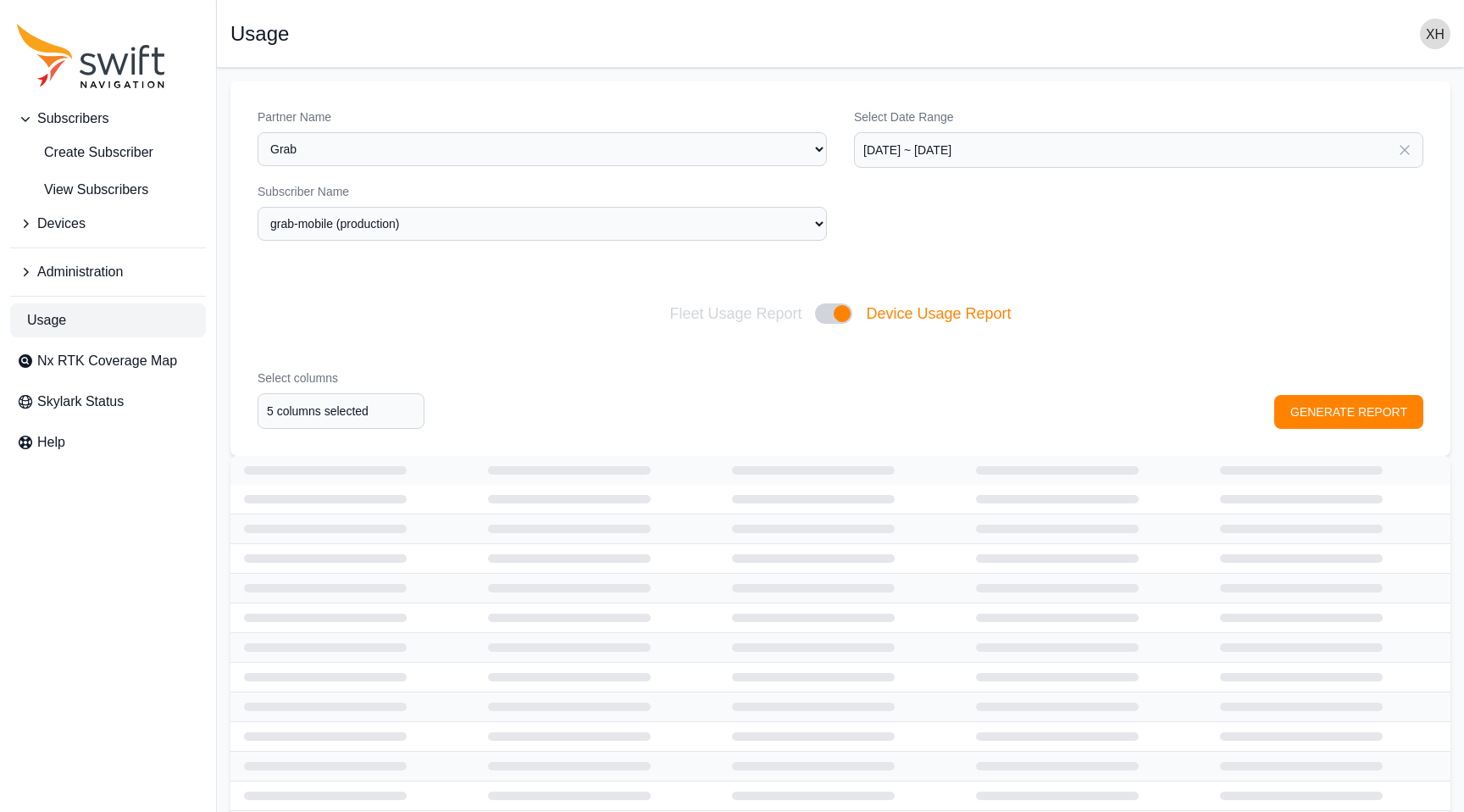
click at [31, 223] on icon "Sidenav" at bounding box center [26, 224] width 17 height 17
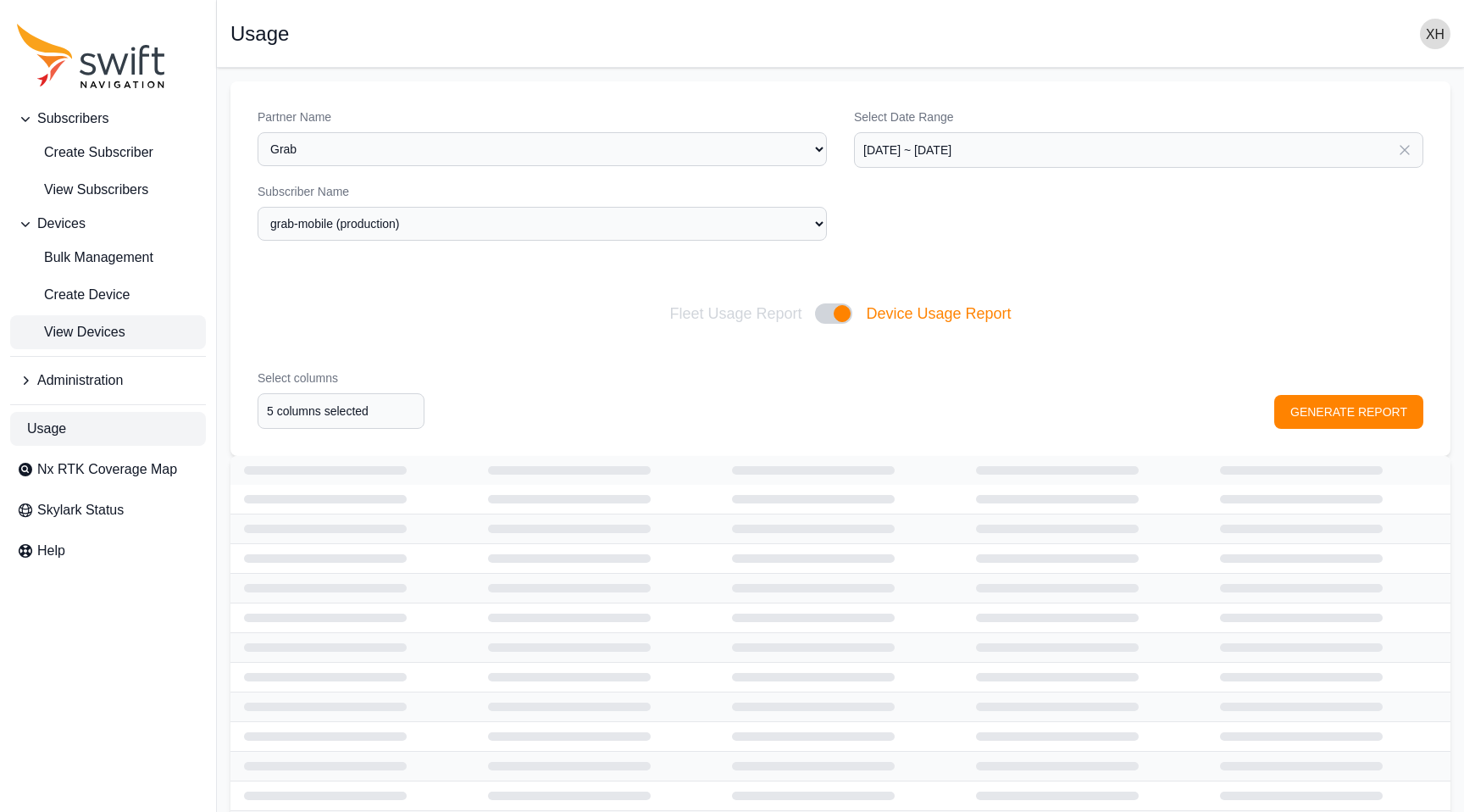
click at [97, 335] on span "View Devices" at bounding box center [71, 332] width 109 height 20
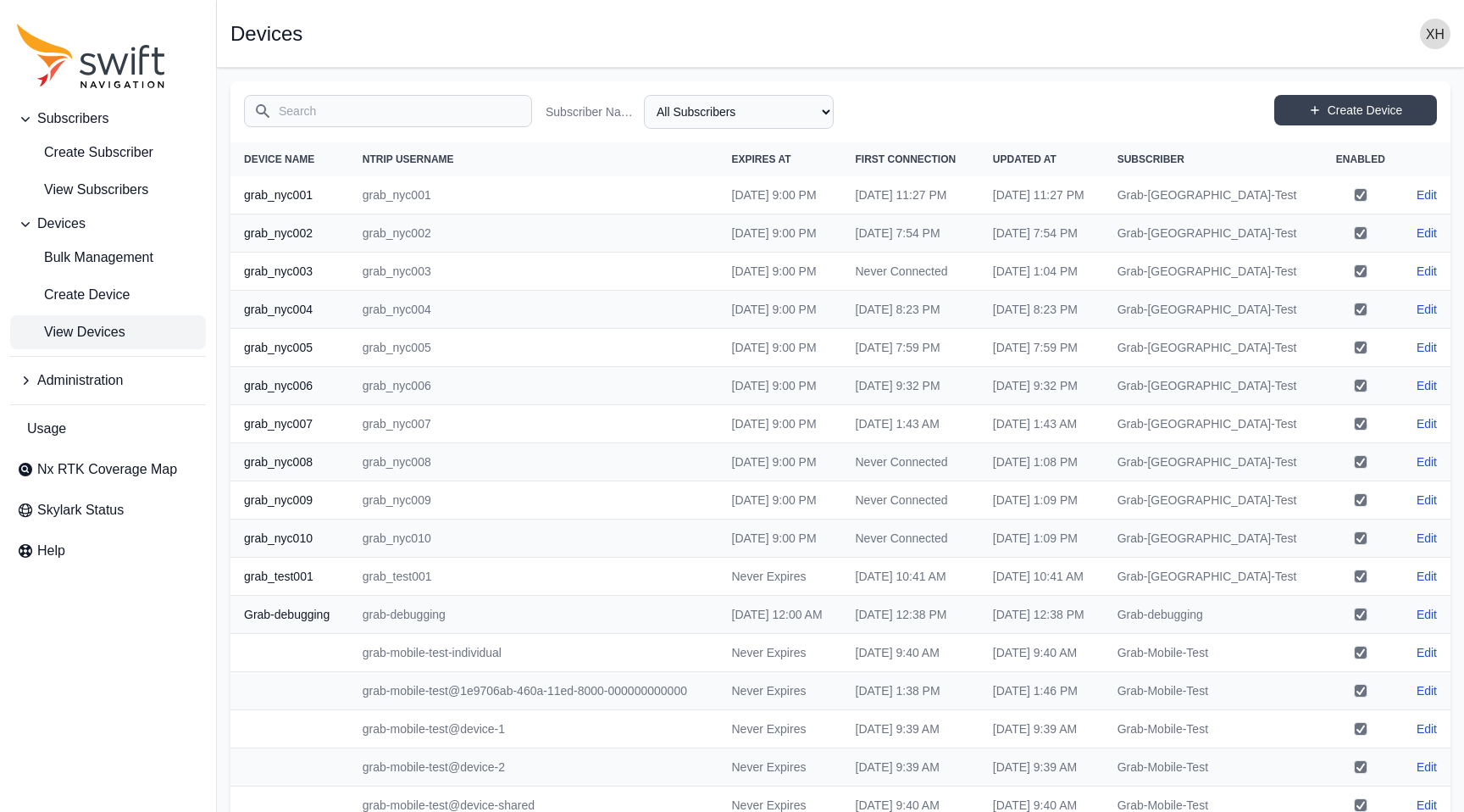
scroll to position [384, 0]
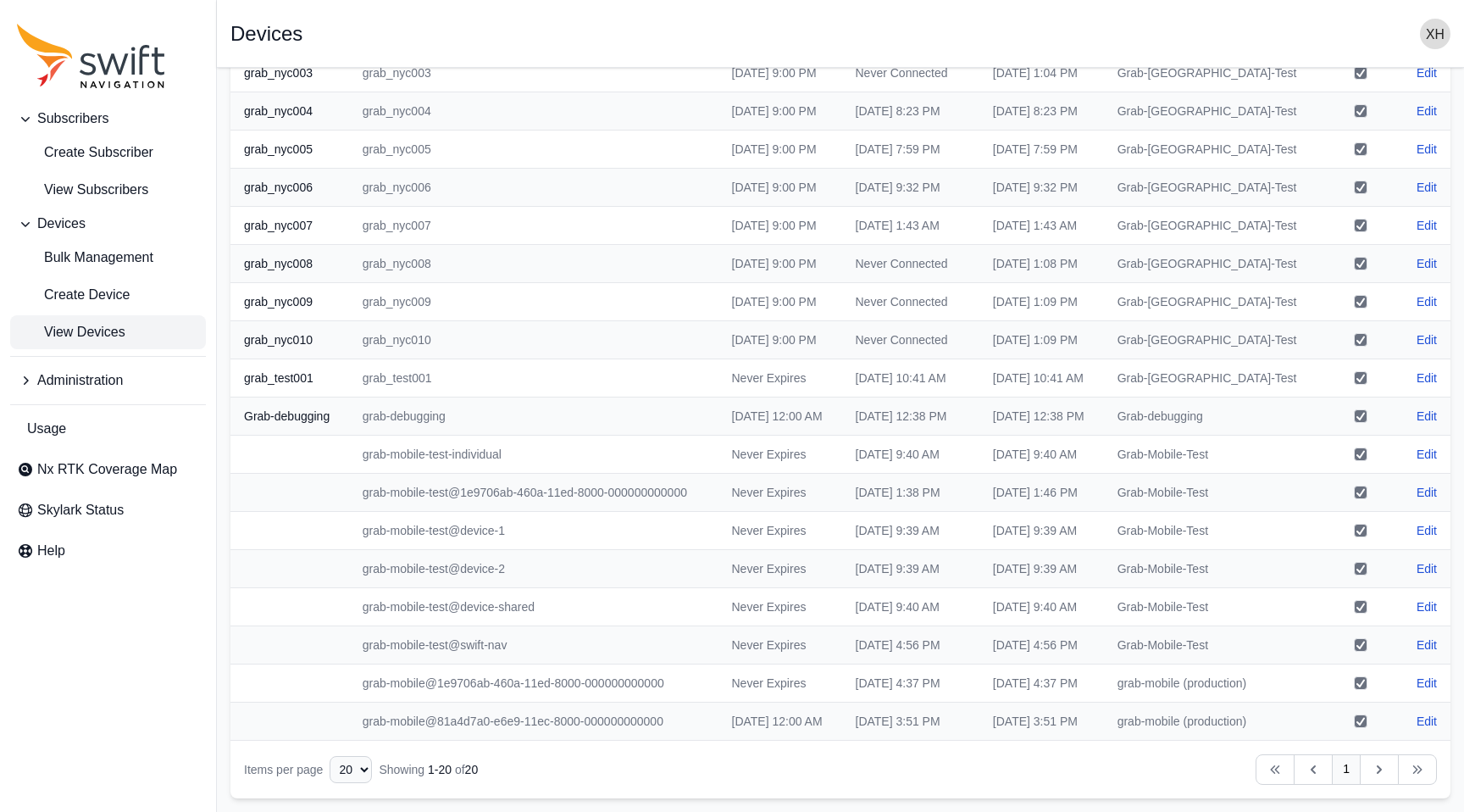
click at [966, 711] on td "[DATE] 3:51 PM" at bounding box center [911, 721] width 137 height 38
click at [620, 702] on td "grab-mobile@81a4d7a0-e6e9-11ec-8000-000000000000" at bounding box center [534, 721] width 370 height 38
click at [120, 377] on span "Administration" at bounding box center [80, 380] width 86 height 20
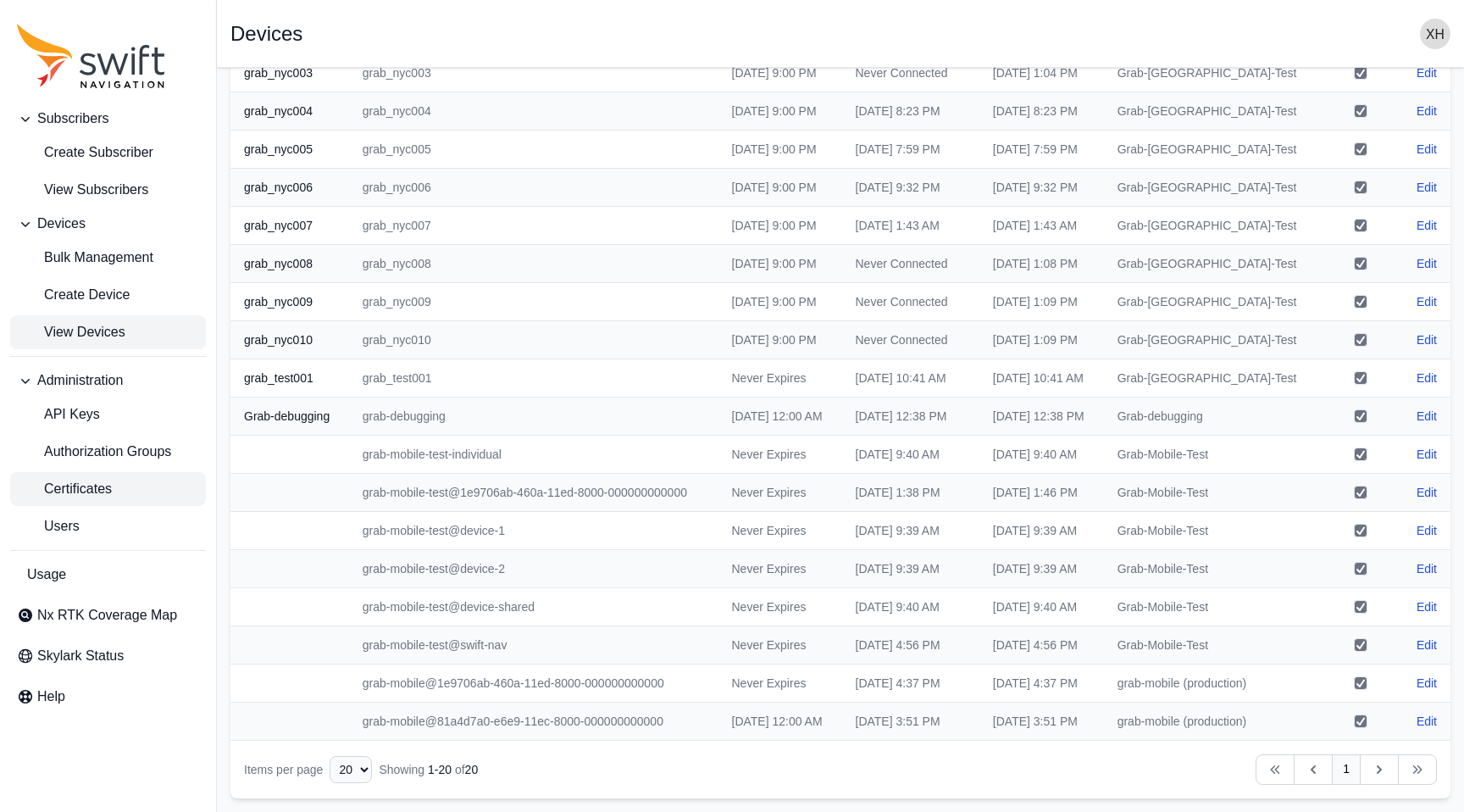
click at [116, 479] on link "Certificates" at bounding box center [108, 489] width 195 height 34
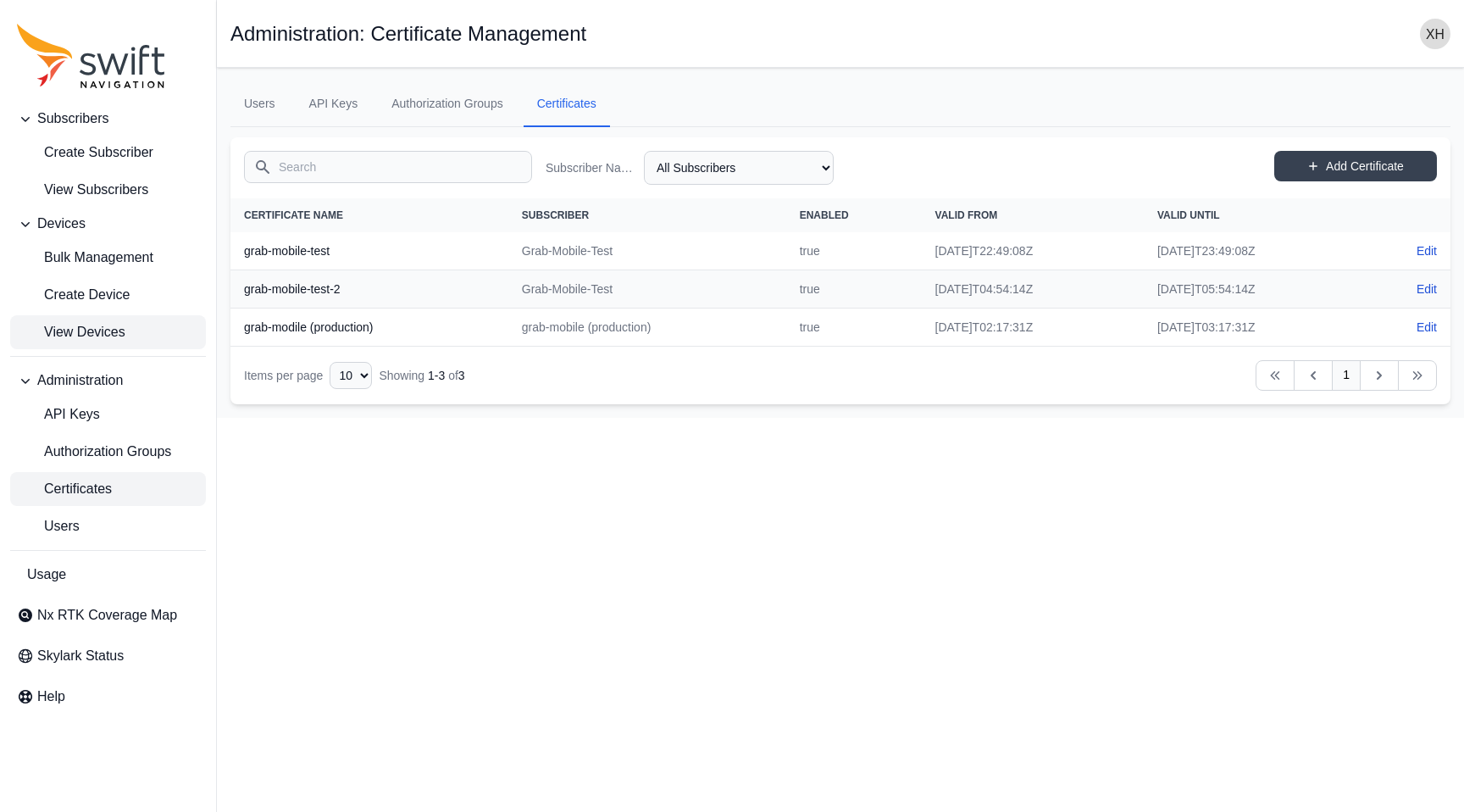
click at [106, 325] on span "View Devices" at bounding box center [71, 332] width 109 height 20
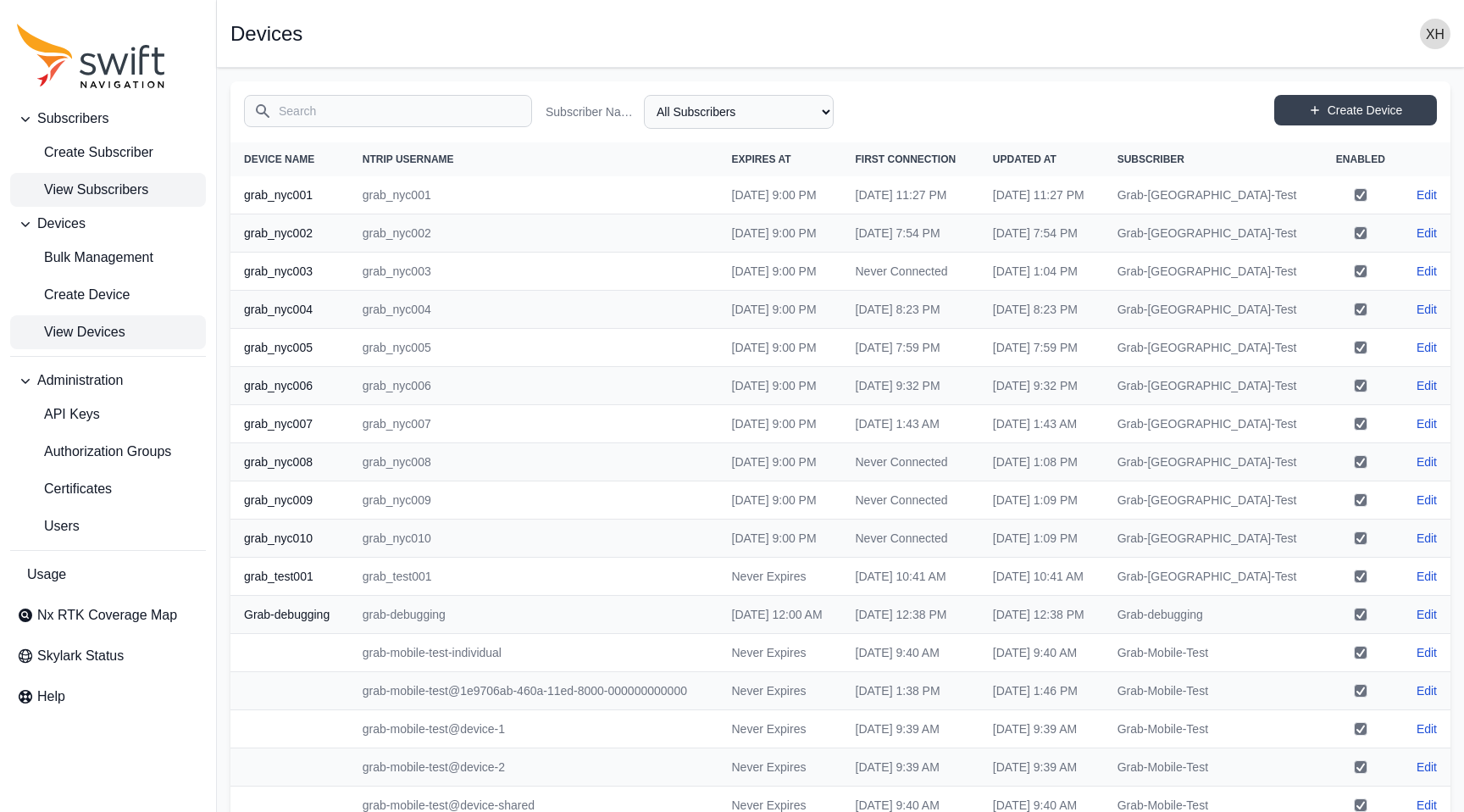
click at [110, 188] on span "View Subscribers" at bounding box center [83, 189] width 132 height 20
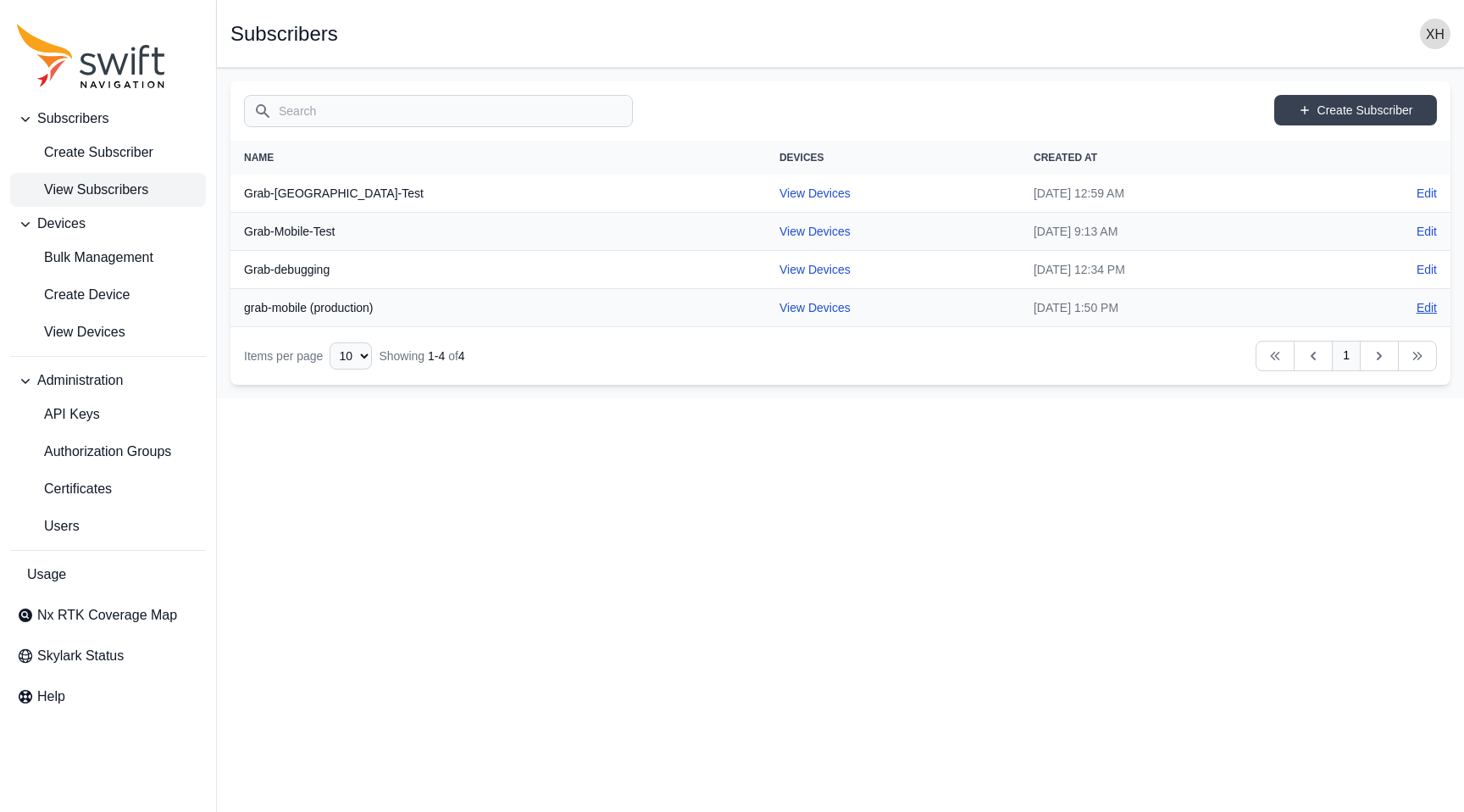
click at [1418, 302] on link "Edit" at bounding box center [1427, 308] width 20 height 17
click at [780, 302] on link "View Devices" at bounding box center [815, 308] width 71 height 13
select select "fe55257b-e26b-4112-869a-e544fc77323b"
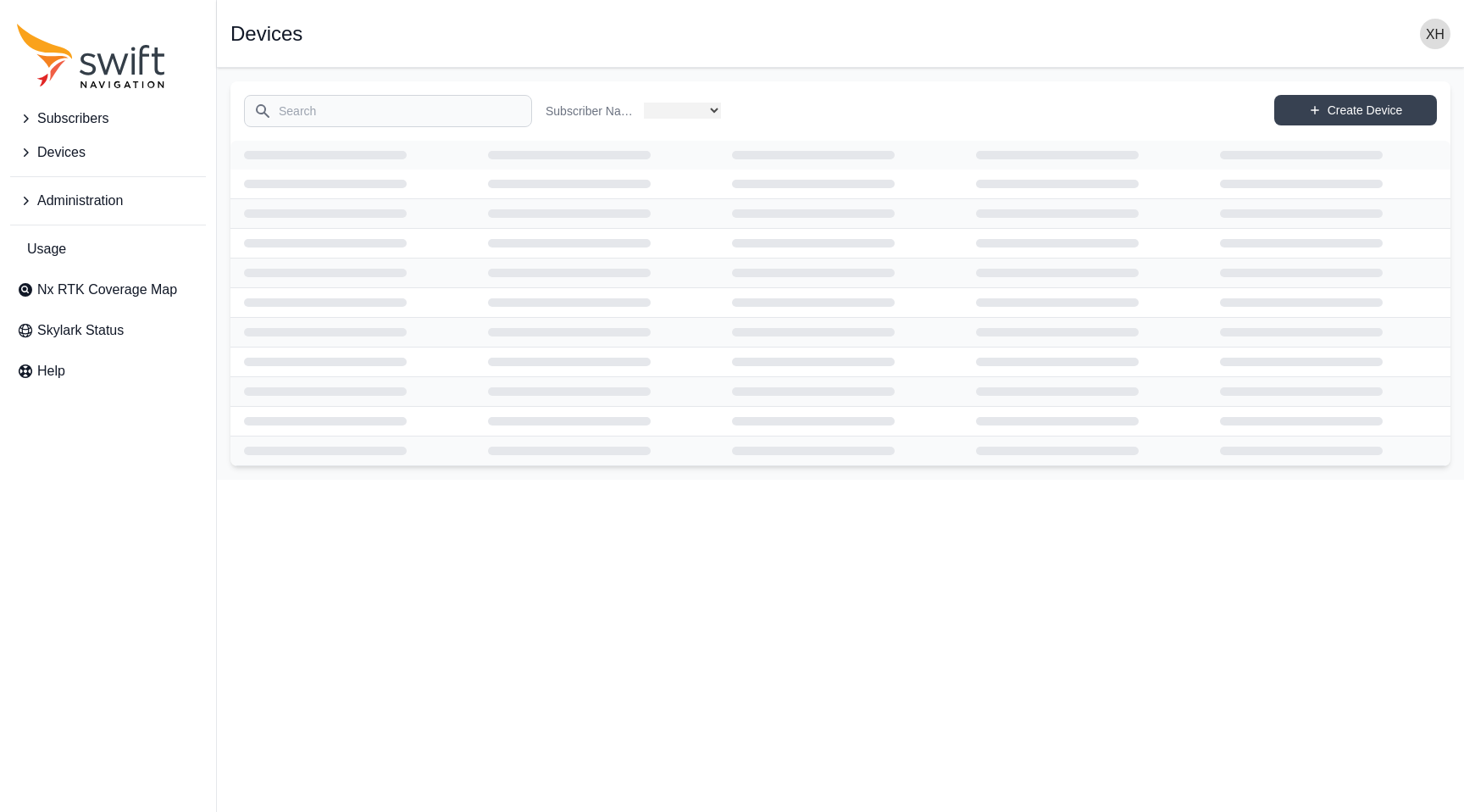
select select "fe55257b-e26b-4112-869a-e544fc77323b"
